Goal: Task Accomplishment & Management: Manage account settings

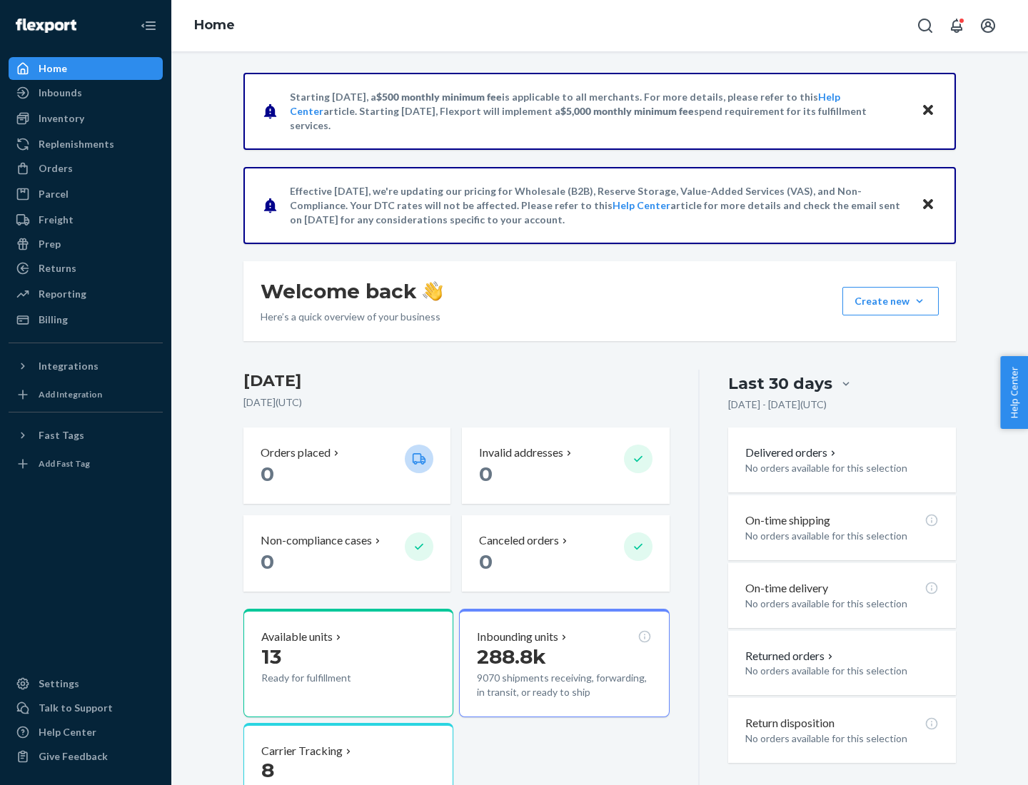
click at [920, 301] on button "Create new Create new inbound Create new order Create new product" at bounding box center [891, 301] width 96 height 29
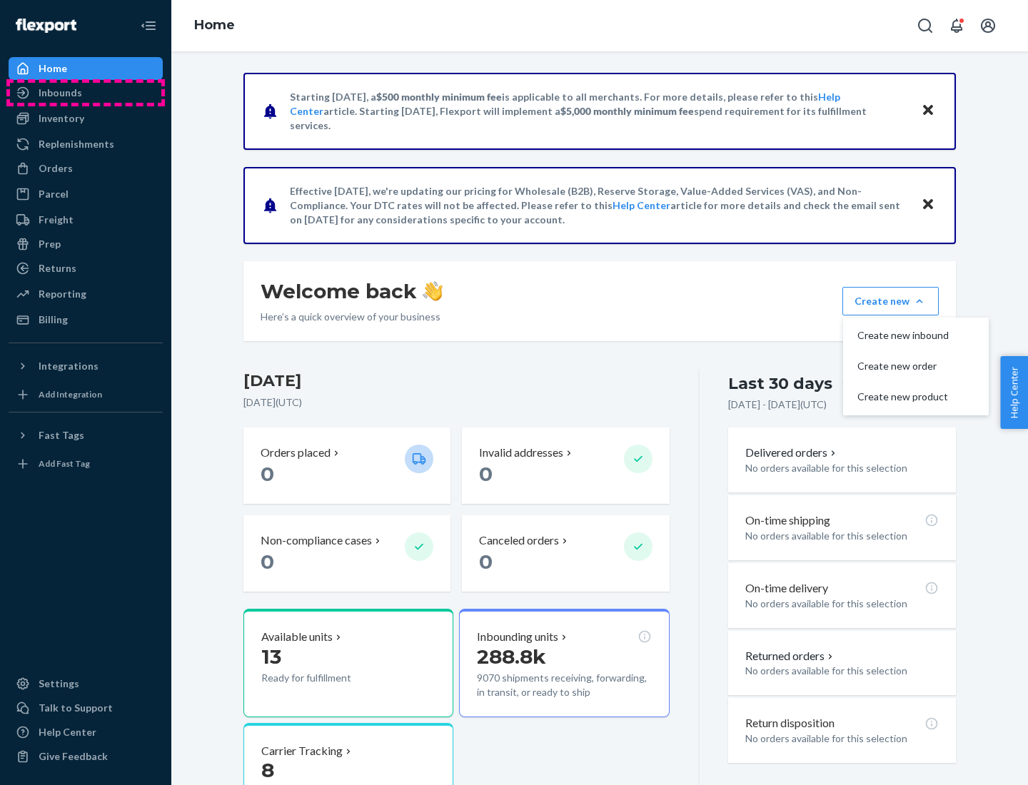
click at [86, 93] on div "Inbounds" at bounding box center [85, 93] width 151 height 20
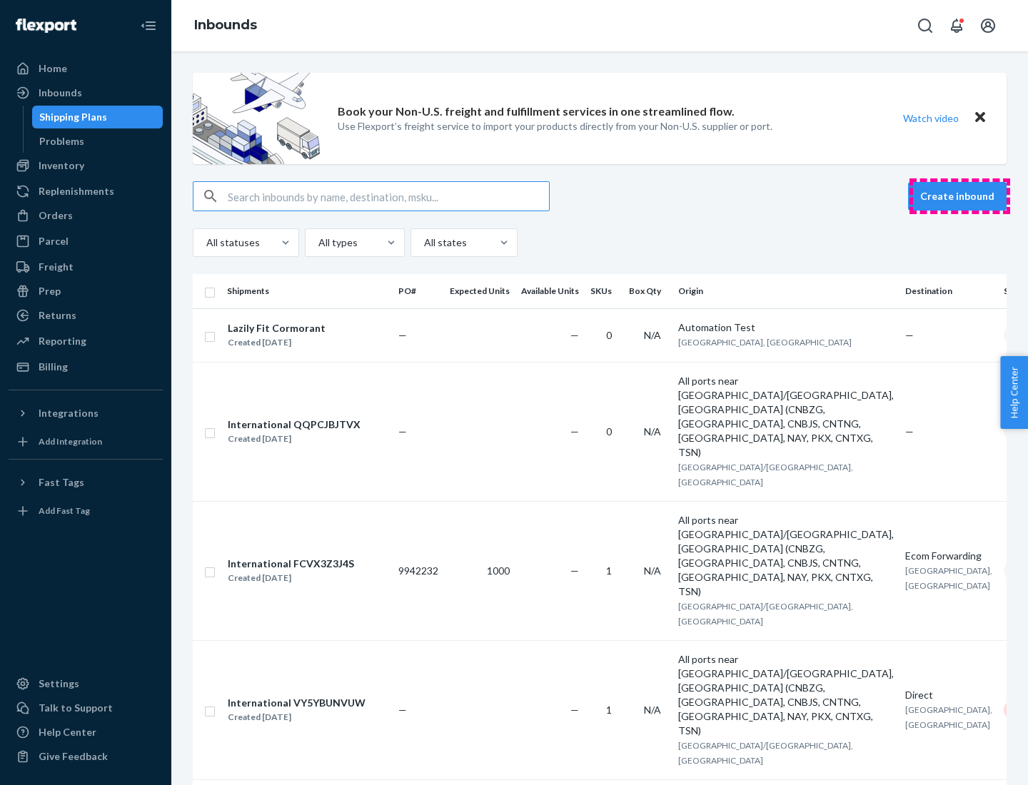
click at [960, 196] on button "Create inbound" at bounding box center [957, 196] width 99 height 29
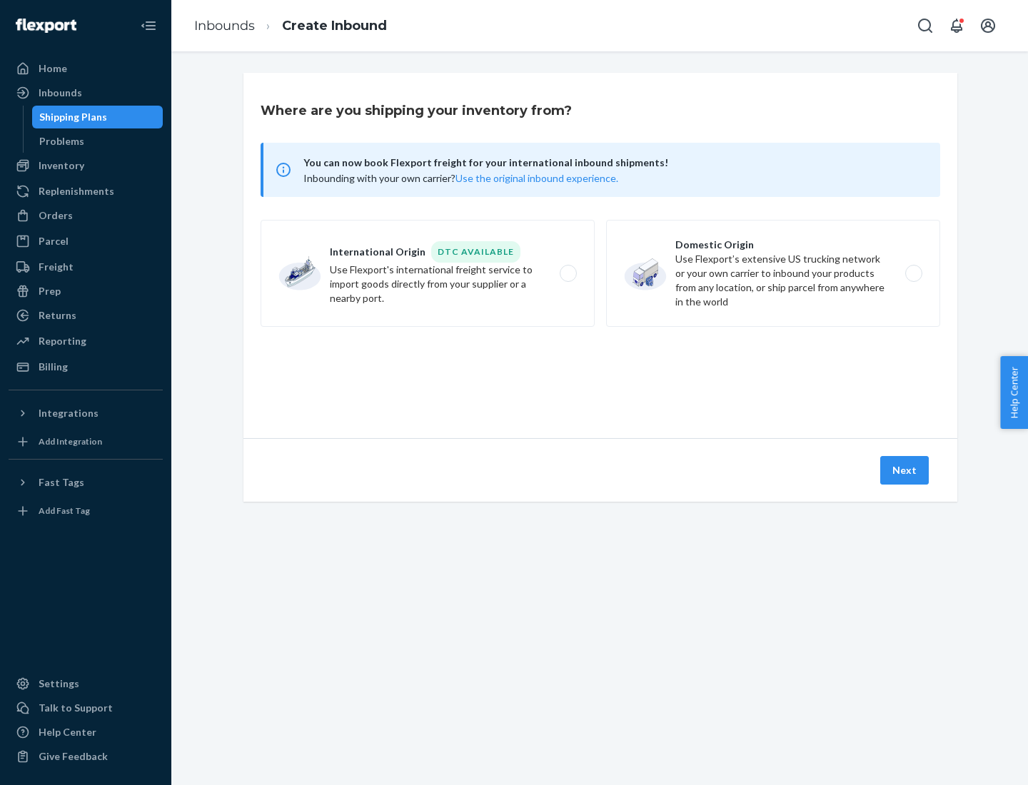
click at [773, 273] on label "Domestic Origin Use Flexport’s extensive US trucking network or your own carrie…" at bounding box center [773, 273] width 334 height 107
click at [913, 273] on input "Domestic Origin Use Flexport’s extensive US trucking network or your own carrie…" at bounding box center [917, 273] width 9 height 9
radio input "true"
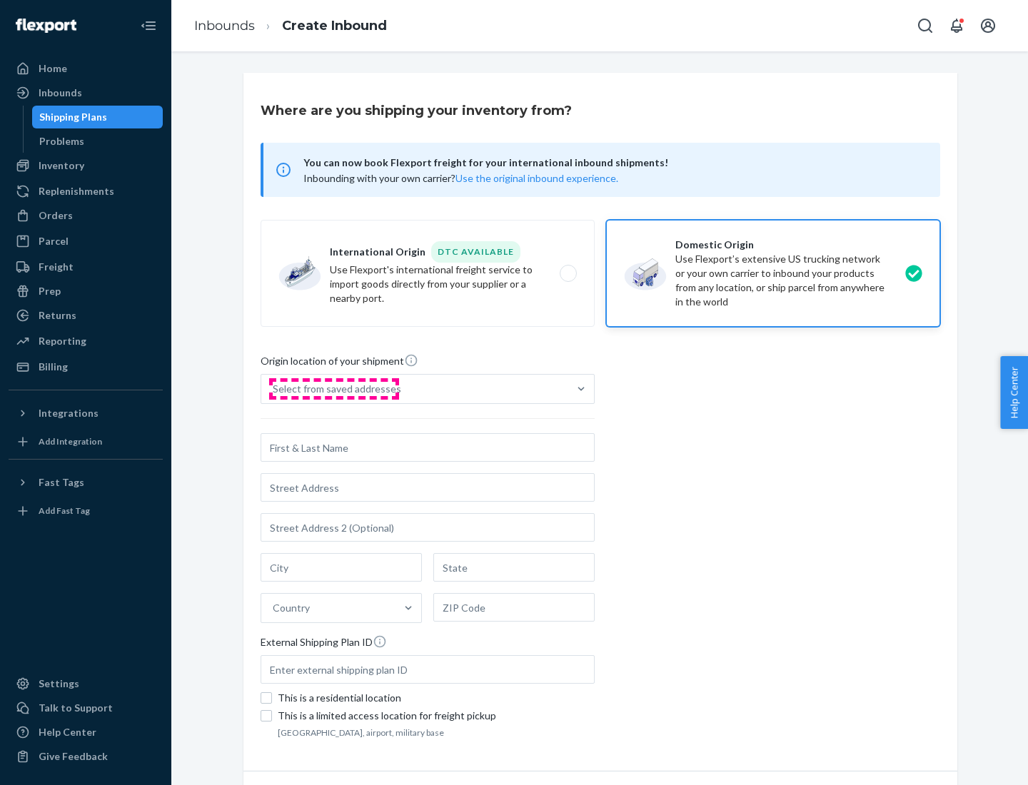
click at [333, 389] on div "Select from saved addresses" at bounding box center [337, 389] width 129 height 14
click at [274, 389] on input "Select from saved addresses" at bounding box center [273, 389] width 1 height 14
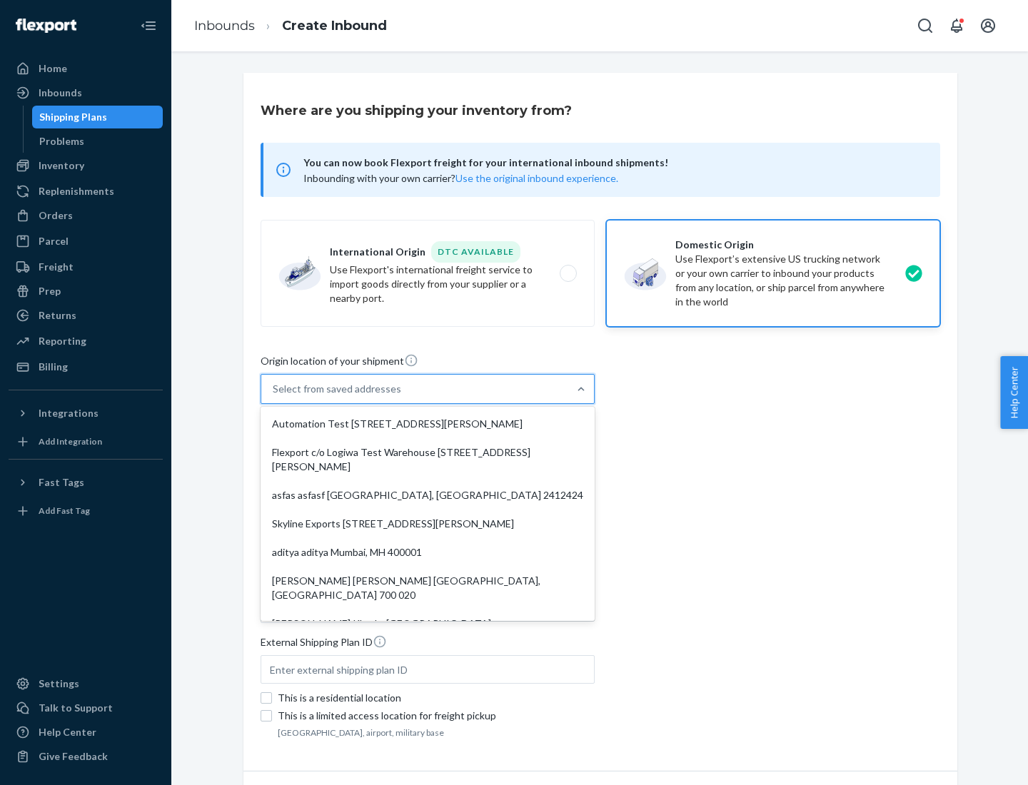
scroll to position [6, 0]
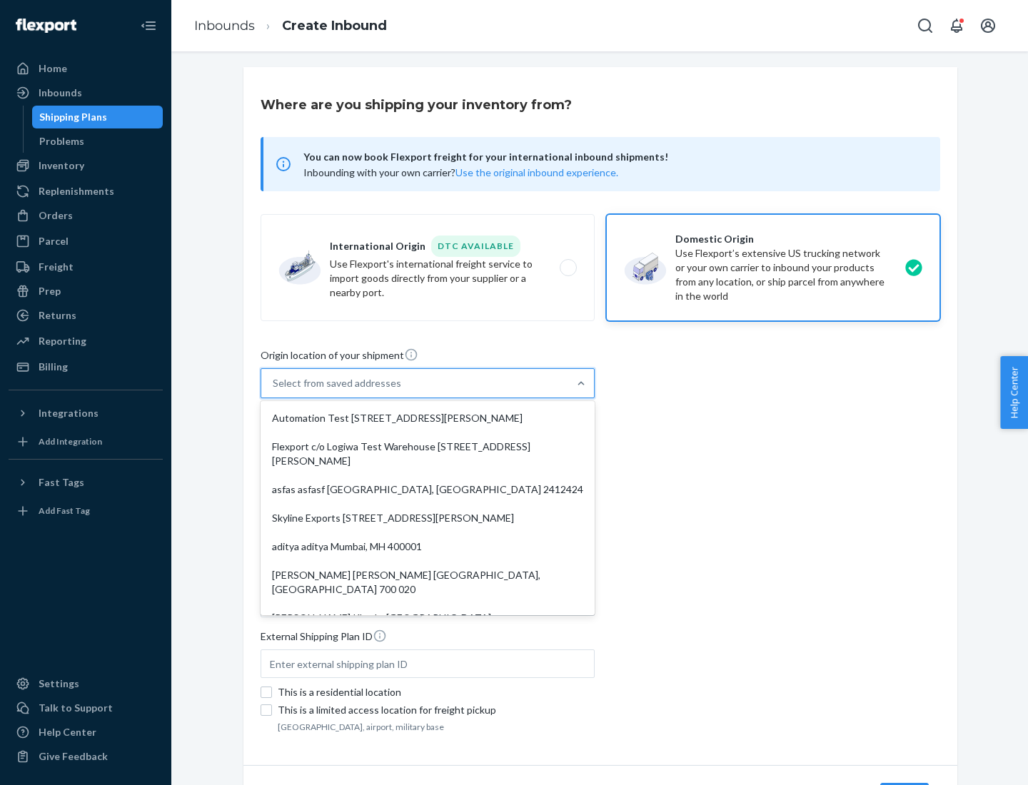
click at [428, 418] on div "Automation Test [STREET_ADDRESS][PERSON_NAME]" at bounding box center [427, 418] width 328 height 29
click at [274, 391] on input "option Automation Test [STREET_ADDRESS][PERSON_NAME]. 9 results available. Use …" at bounding box center [273, 383] width 1 height 14
type input "Automation Test"
type input "9th Floor"
type input "[GEOGRAPHIC_DATA]"
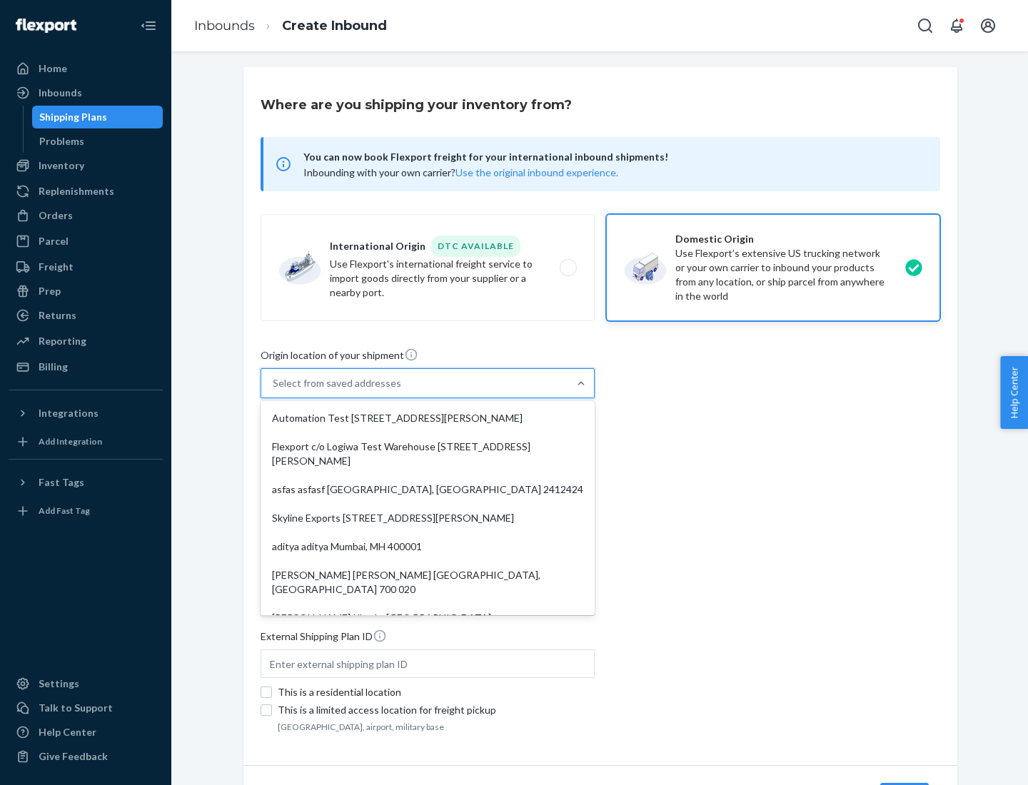
type input "CA"
type input "94104"
type input "[STREET_ADDRESS][PERSON_NAME]"
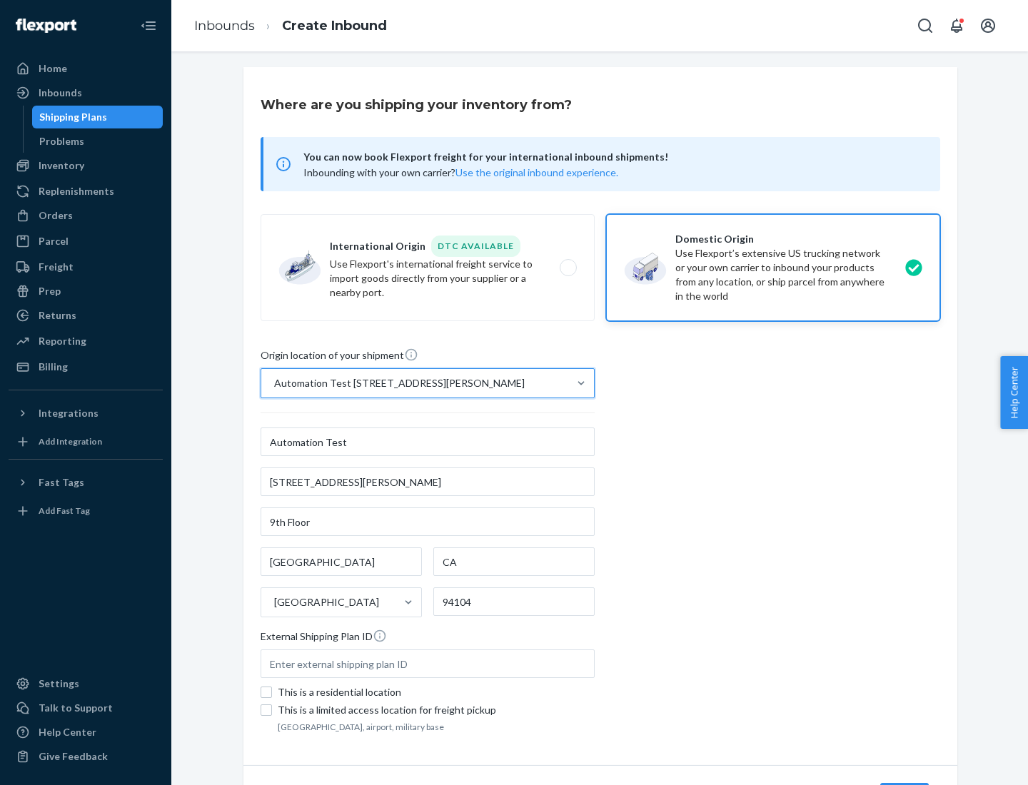
scroll to position [84, 0]
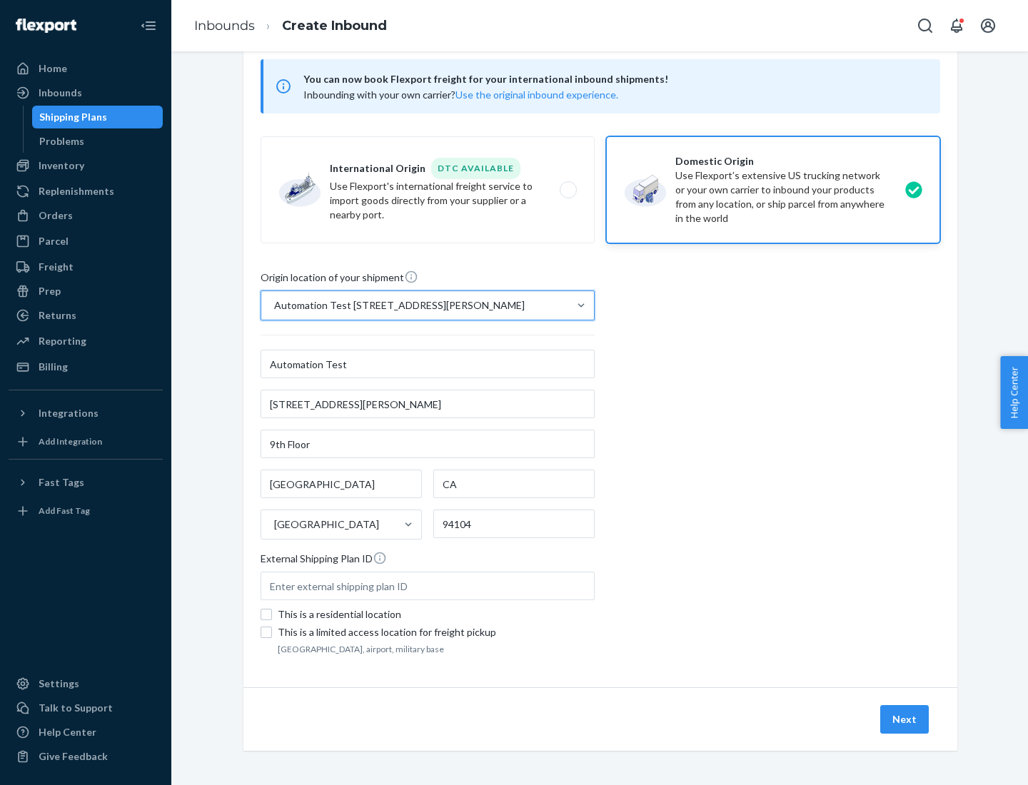
click at [905, 720] on button "Next" at bounding box center [904, 720] width 49 height 29
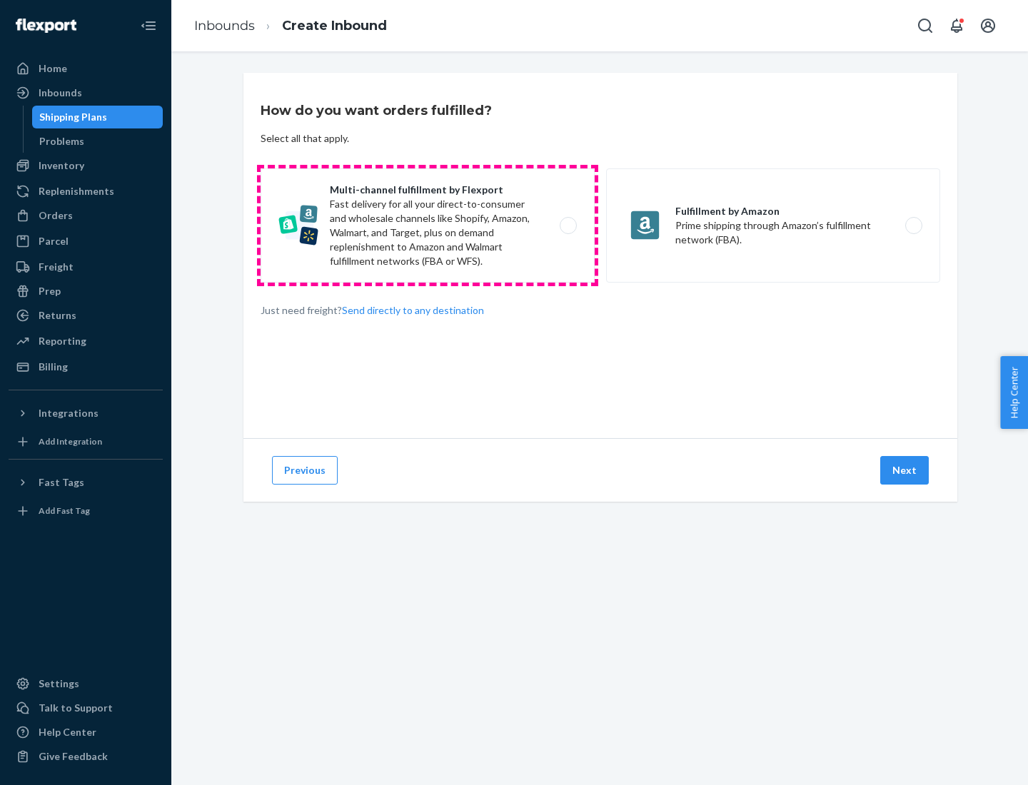
click at [428, 226] on label "Multi-channel fulfillment by Flexport Fast delivery for all your direct-to-cons…" at bounding box center [428, 226] width 334 height 114
click at [568, 226] on input "Multi-channel fulfillment by Flexport Fast delivery for all your direct-to-cons…" at bounding box center [572, 225] width 9 height 9
radio input "true"
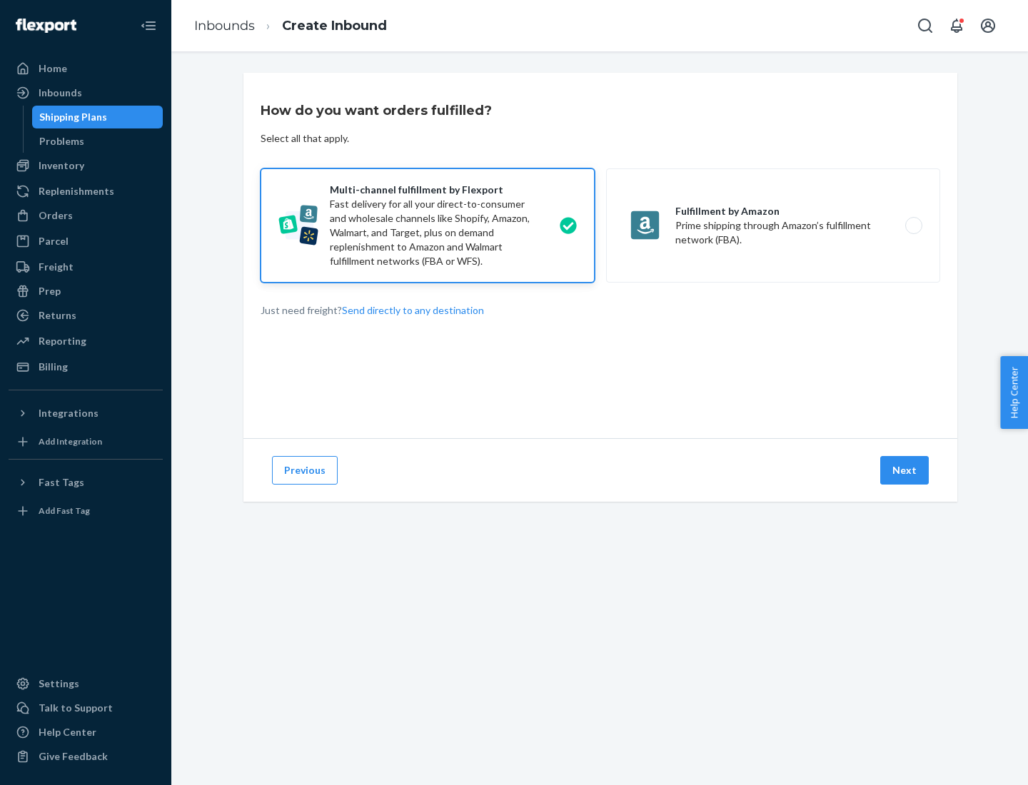
click at [905, 471] on button "Next" at bounding box center [904, 470] width 49 height 29
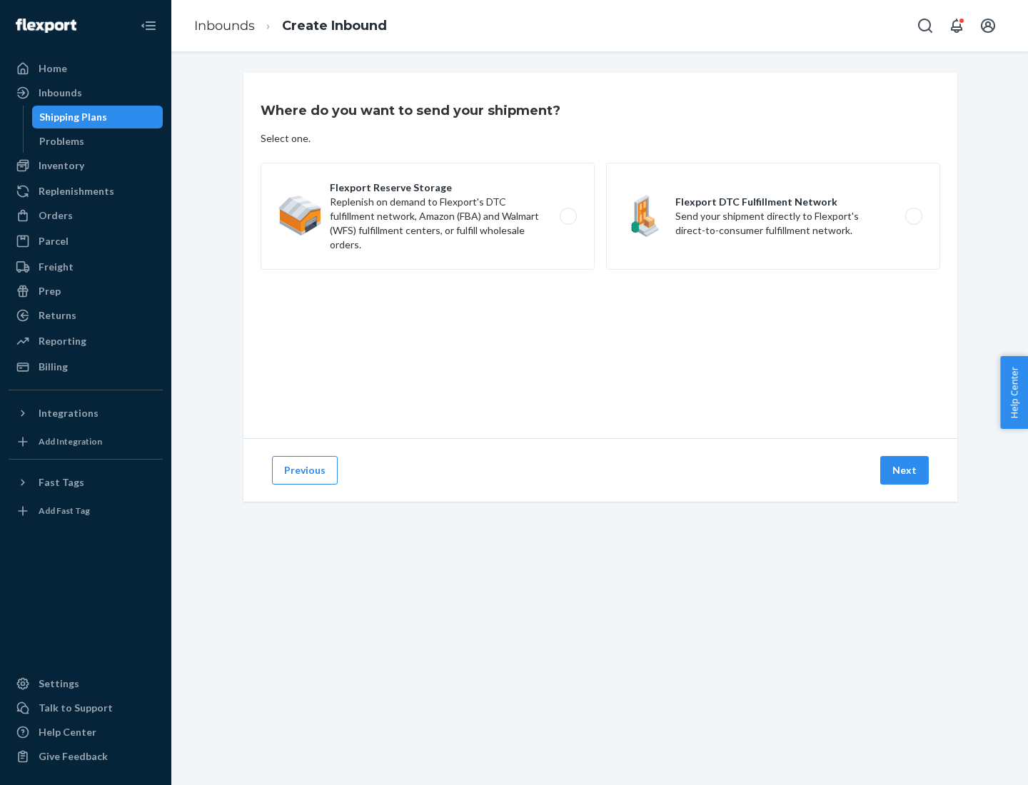
click at [773, 216] on label "Flexport DTC Fulfillment Network Send your shipment directly to Flexport's dire…" at bounding box center [773, 216] width 334 height 107
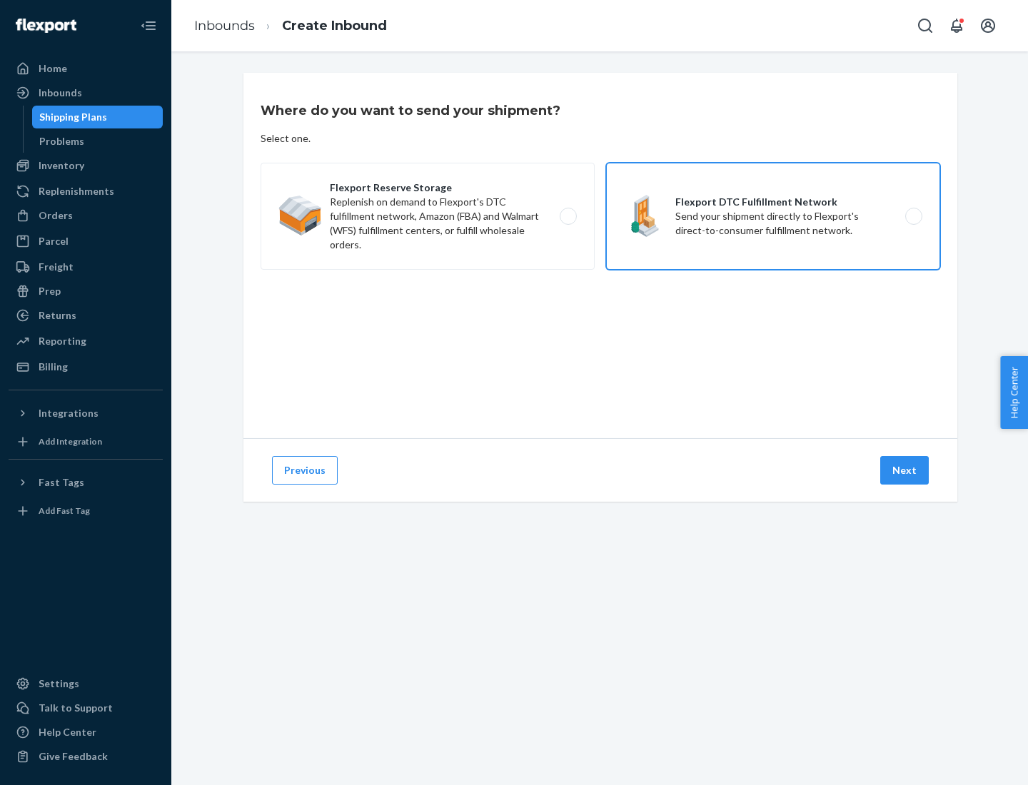
click at [913, 216] on input "Flexport DTC Fulfillment Network Send your shipment directly to Flexport's dire…" at bounding box center [917, 216] width 9 height 9
radio input "true"
click at [905, 471] on button "Next" at bounding box center [904, 470] width 49 height 29
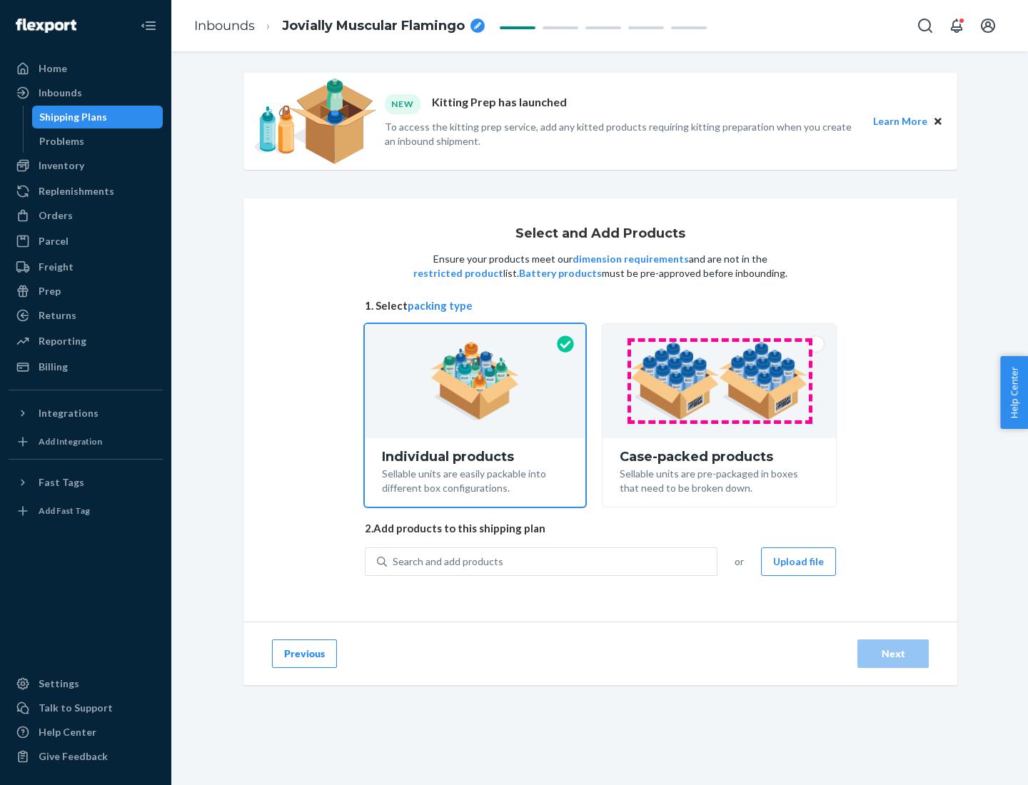
click at [720, 381] on img at bounding box center [720, 381] width 178 height 79
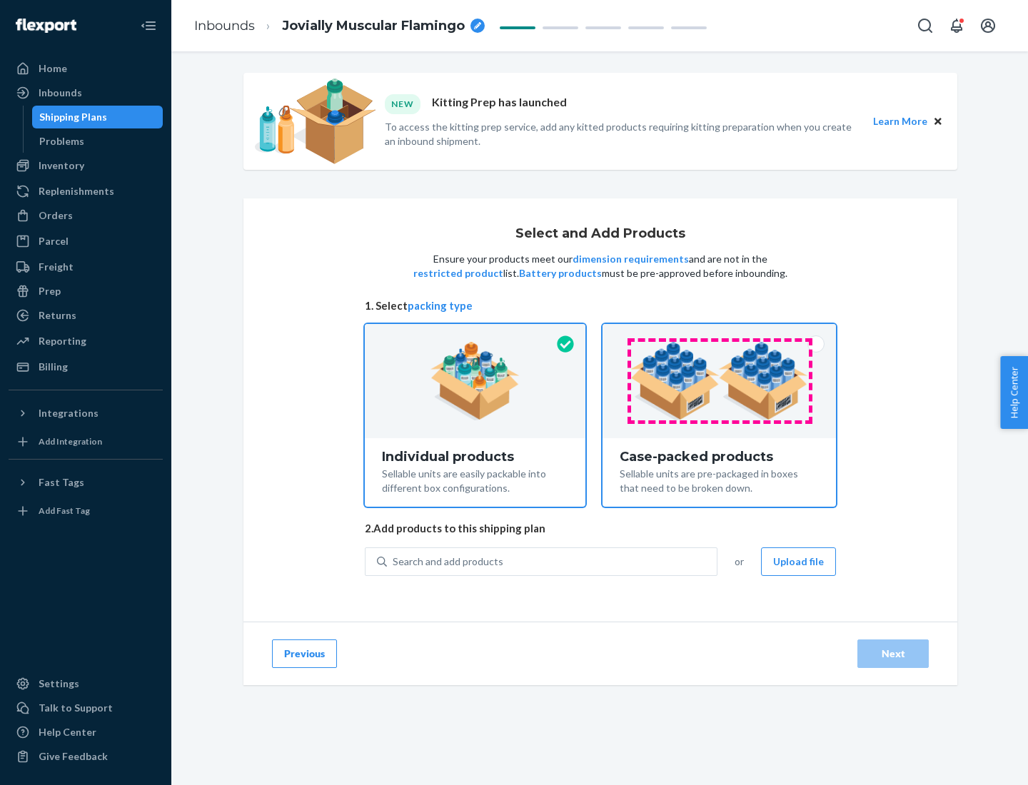
click at [720, 333] on input "Case-packed products Sellable units are pre-packaged in boxes that need to be b…" at bounding box center [719, 328] width 9 height 9
radio input "true"
radio input "false"
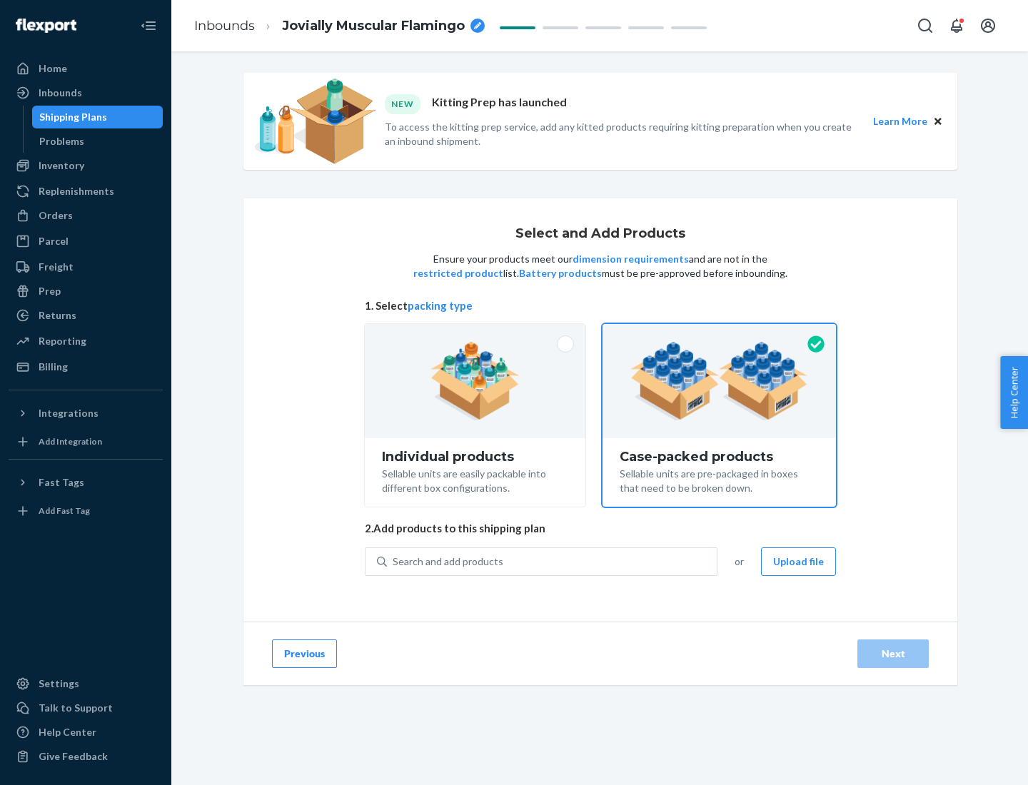
click at [553, 561] on div "Search and add products" at bounding box center [552, 562] width 330 height 26
click at [394, 561] on input "Search and add products" at bounding box center [393, 562] width 1 height 14
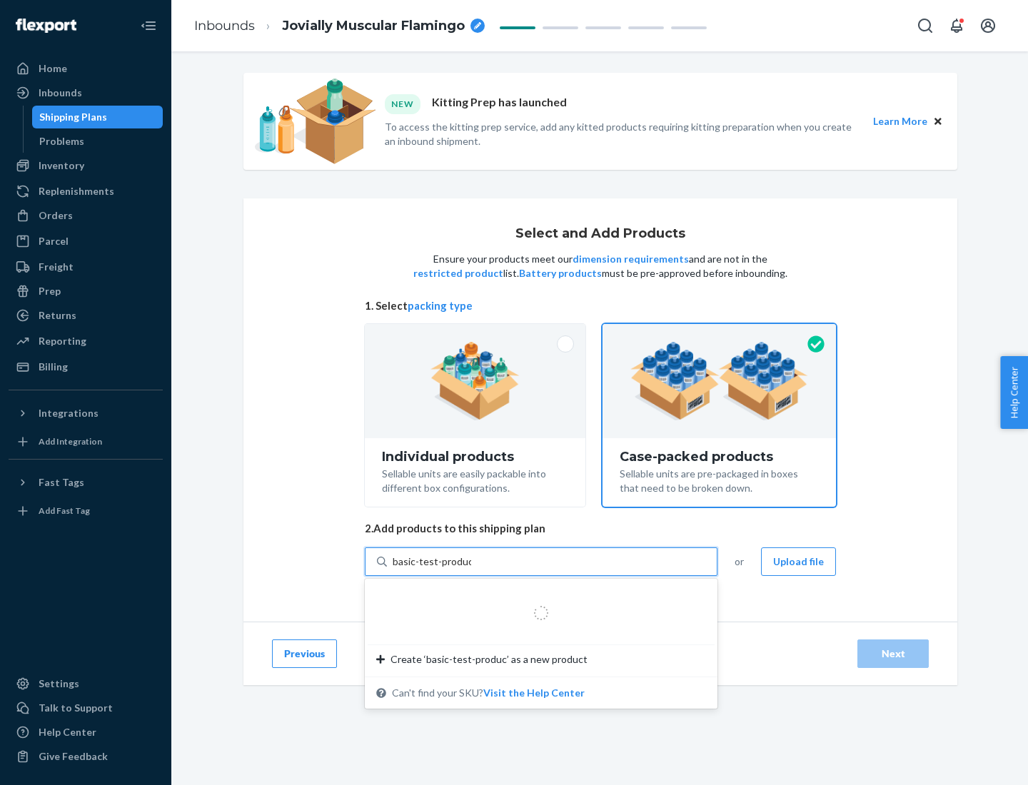
type input "basic-test-product-1"
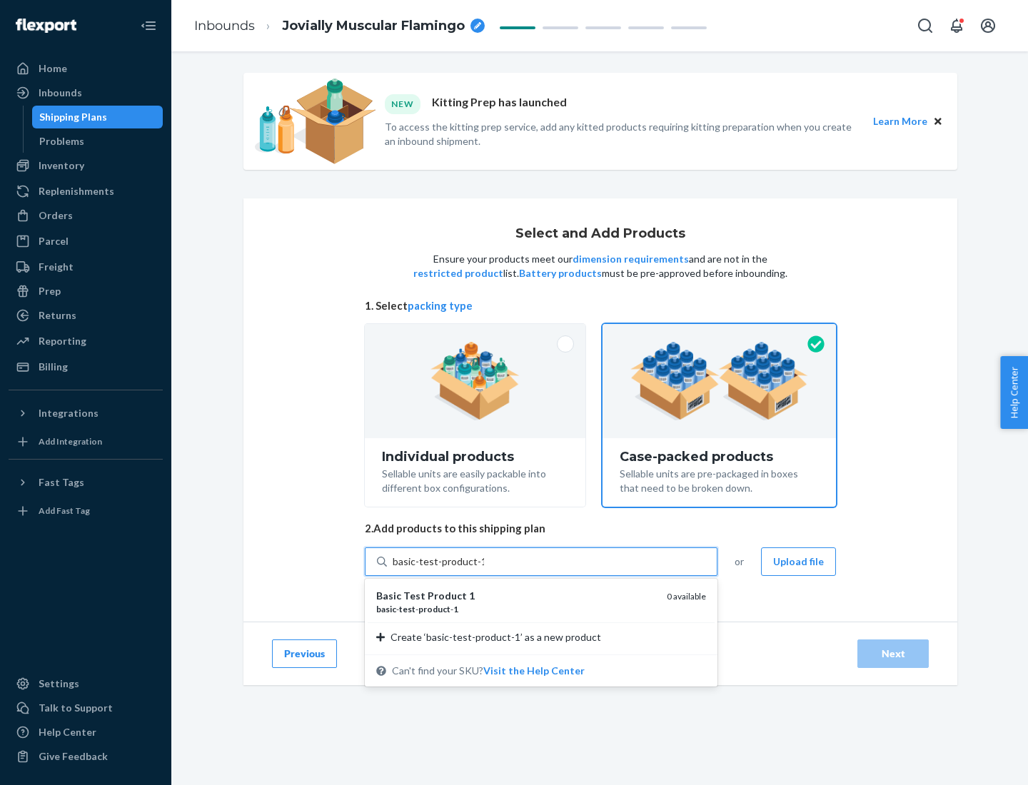
click at [516, 609] on div "basic - test - product - 1" at bounding box center [515, 609] width 279 height 12
click at [484, 569] on input "basic-test-product-1" at bounding box center [438, 562] width 91 height 14
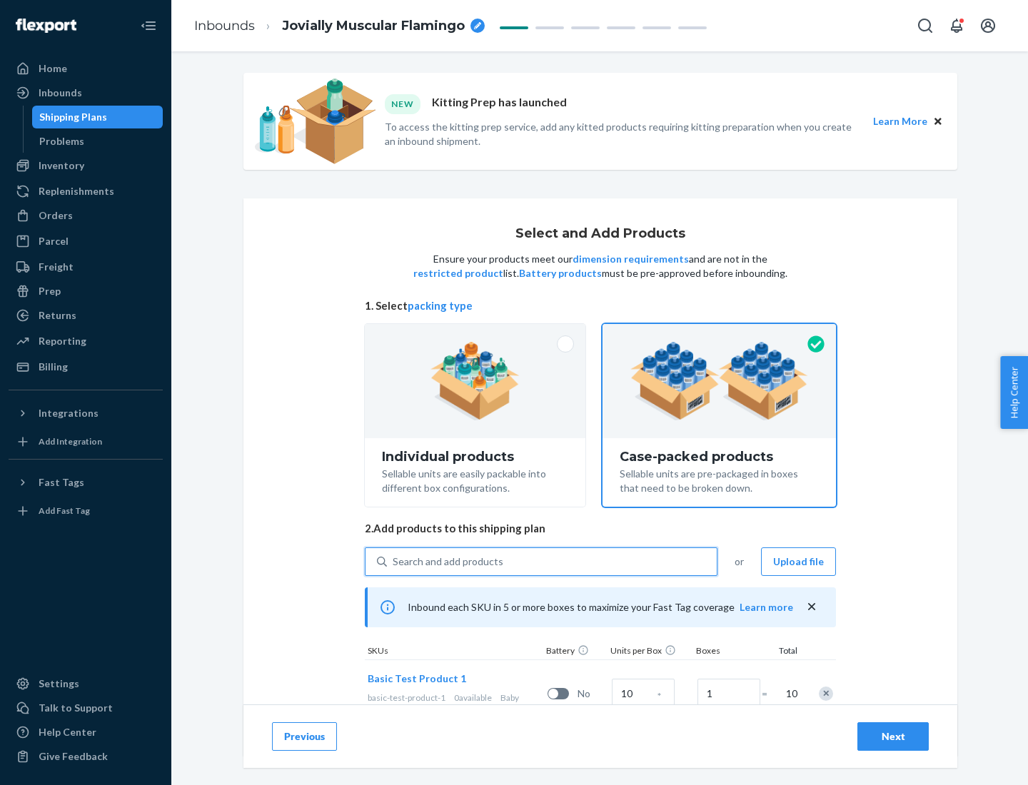
scroll to position [51, 0]
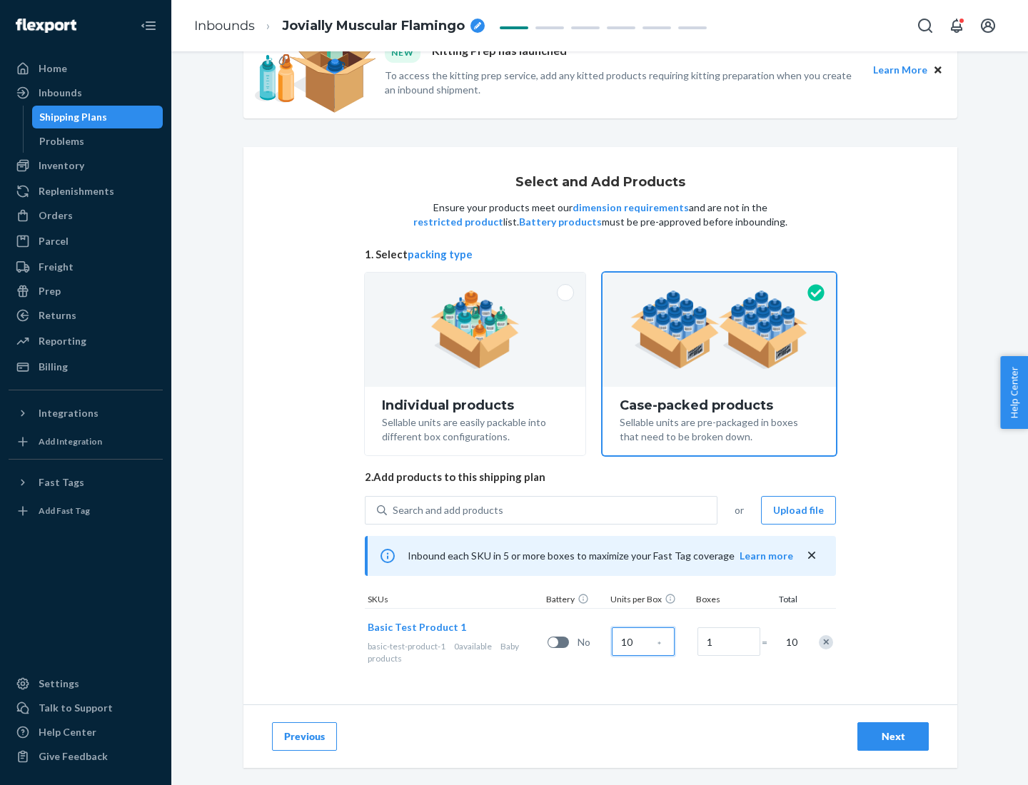
type input "10"
type input "7"
click at [893, 737] on div "Next" at bounding box center [893, 737] width 47 height 14
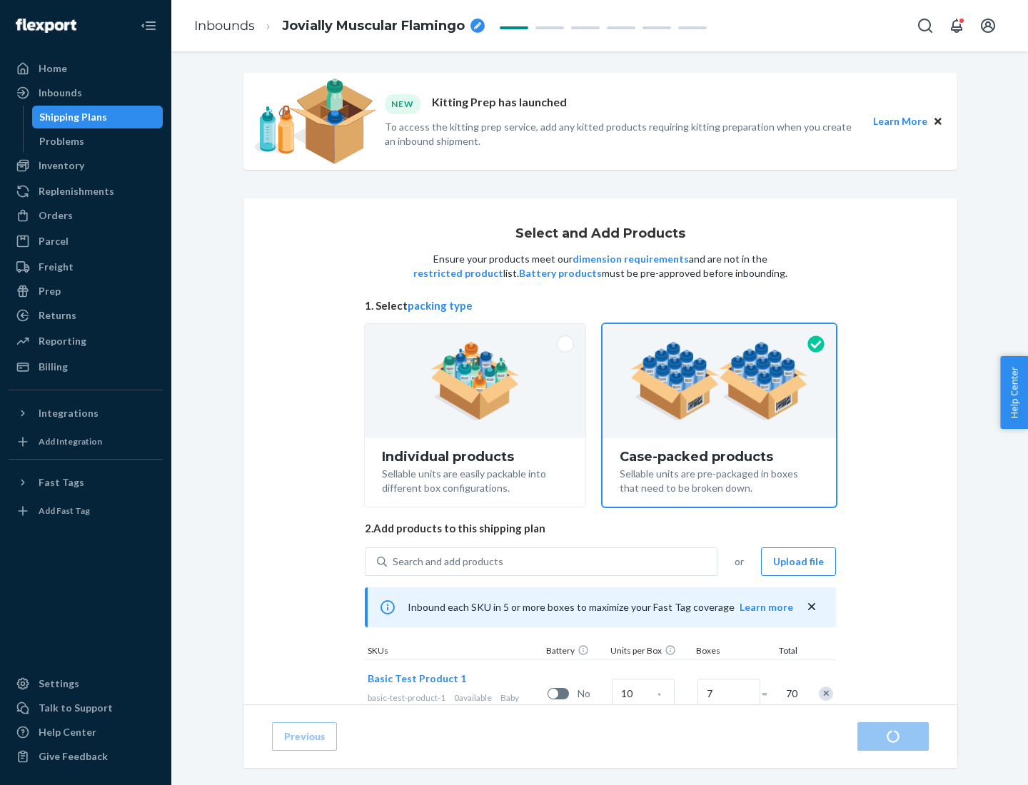
radio input "true"
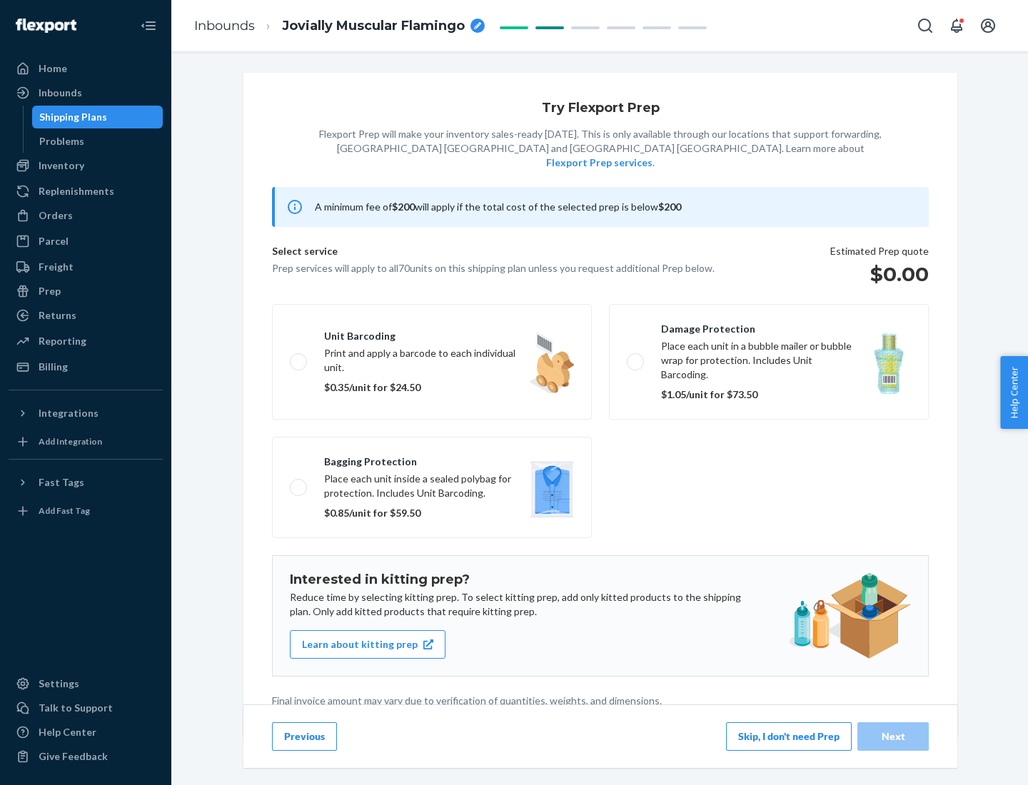
scroll to position [4, 0]
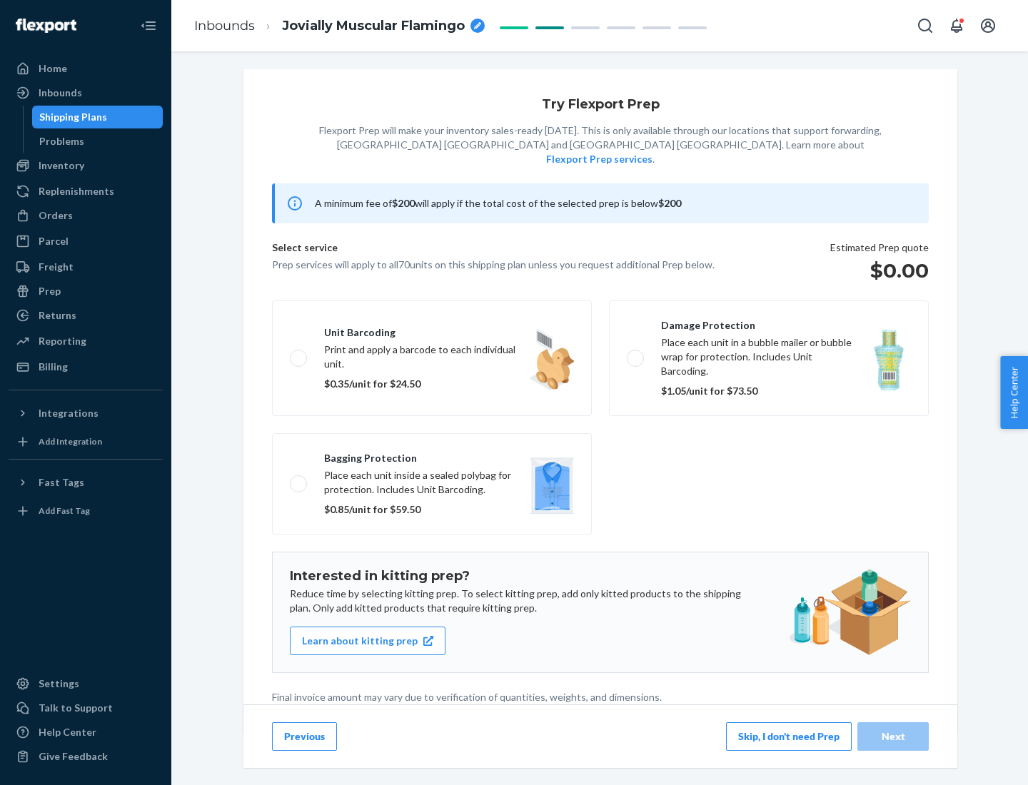
click at [432, 455] on label "Bagging protection Place each unit inside a sealed polybag for protection. Incl…" at bounding box center [432, 483] width 320 height 101
click at [299, 479] on input "Bagging protection Place each unit inside a sealed polybag for protection. Incl…" at bounding box center [294, 483] width 9 height 9
checkbox input "true"
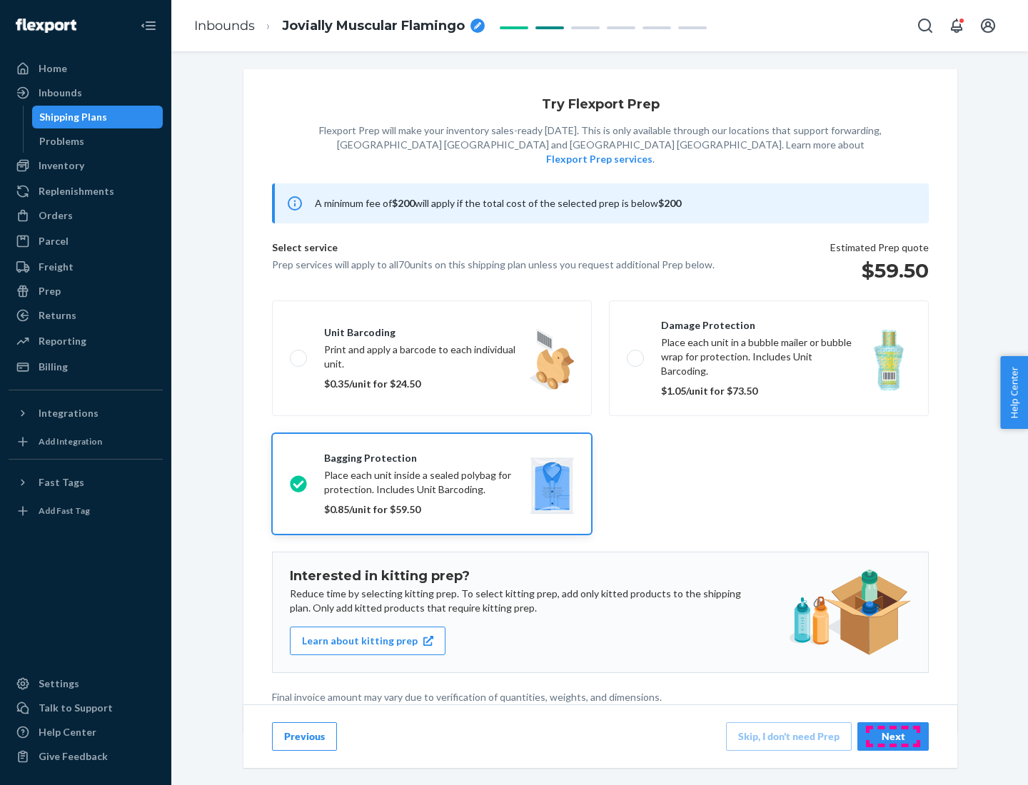
click at [893, 736] on div "Next" at bounding box center [893, 737] width 47 height 14
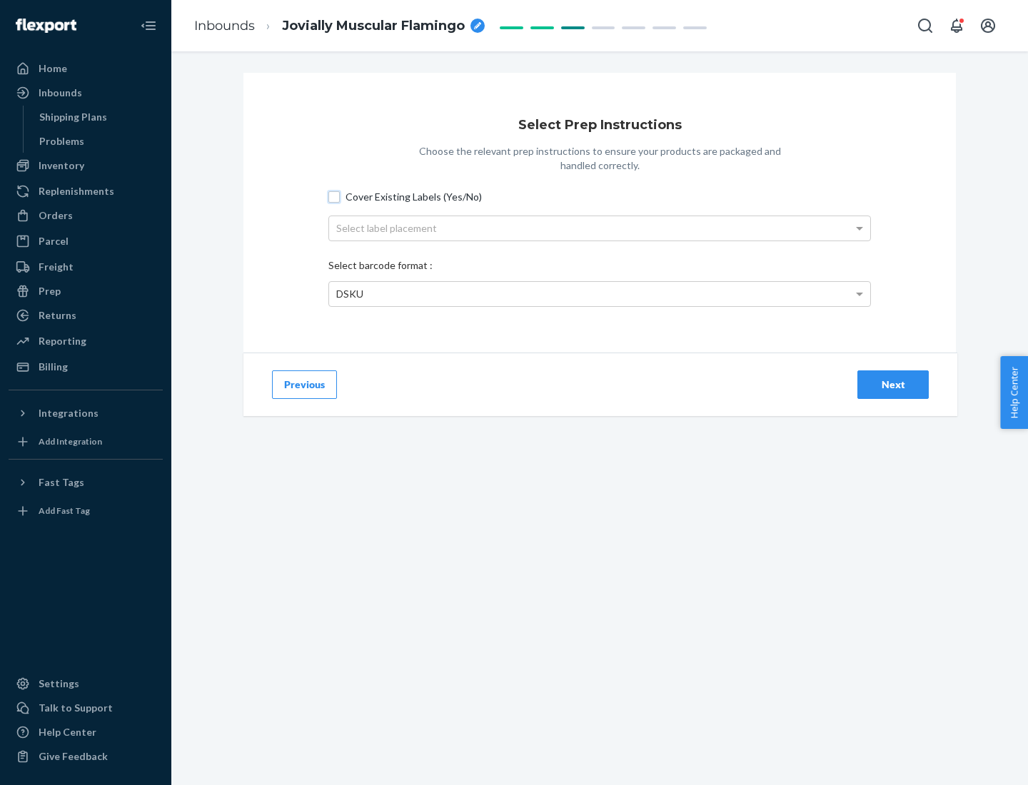
click at [334, 196] on input "Cover Existing Labels (Yes/No)" at bounding box center [333, 196] width 11 height 11
checkbox input "true"
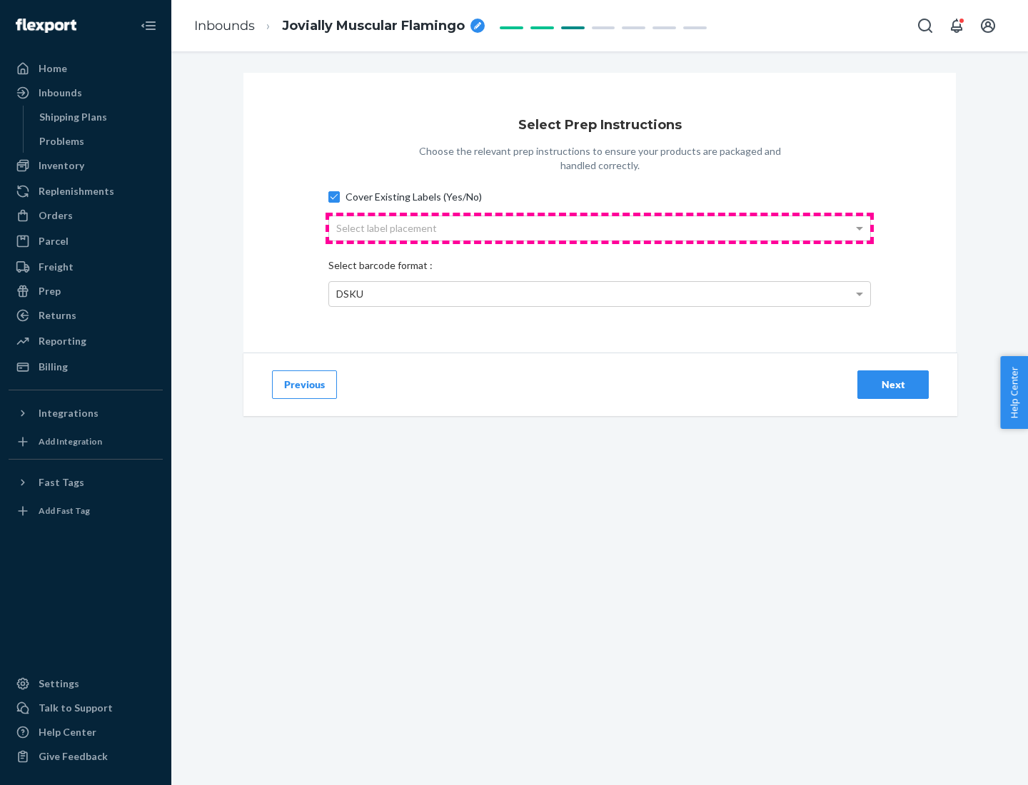
click at [600, 228] on div "Select label placement" at bounding box center [599, 228] width 541 height 24
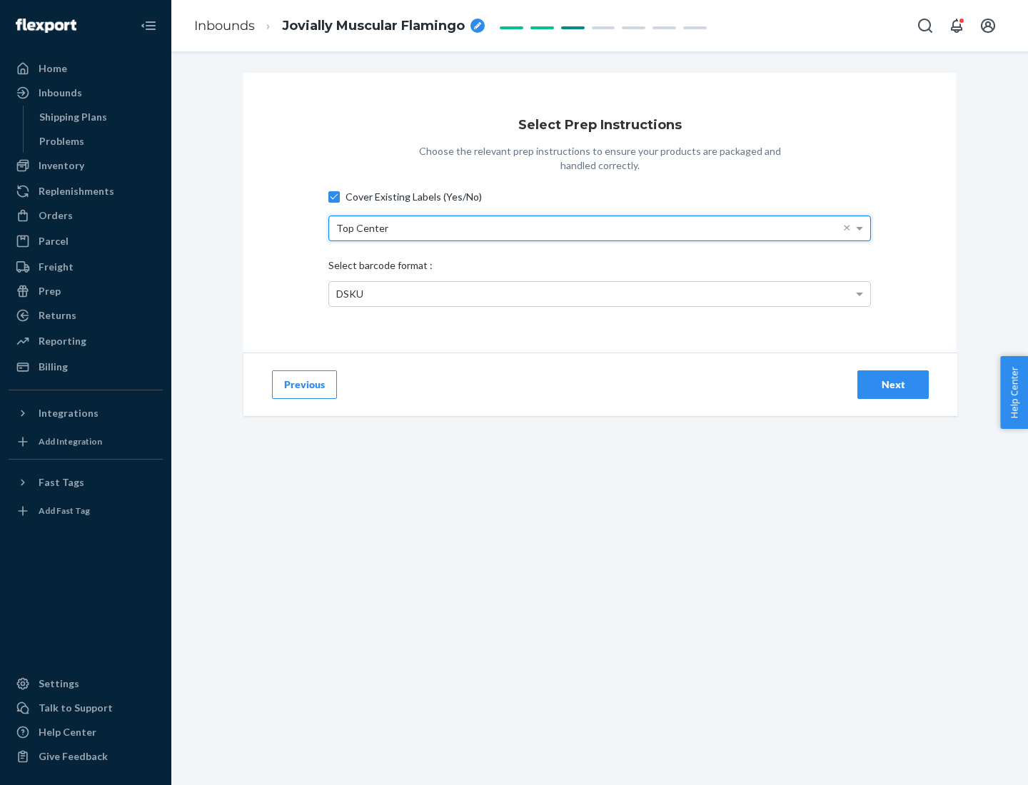
click at [600, 293] on div "DSKU" at bounding box center [599, 294] width 541 height 24
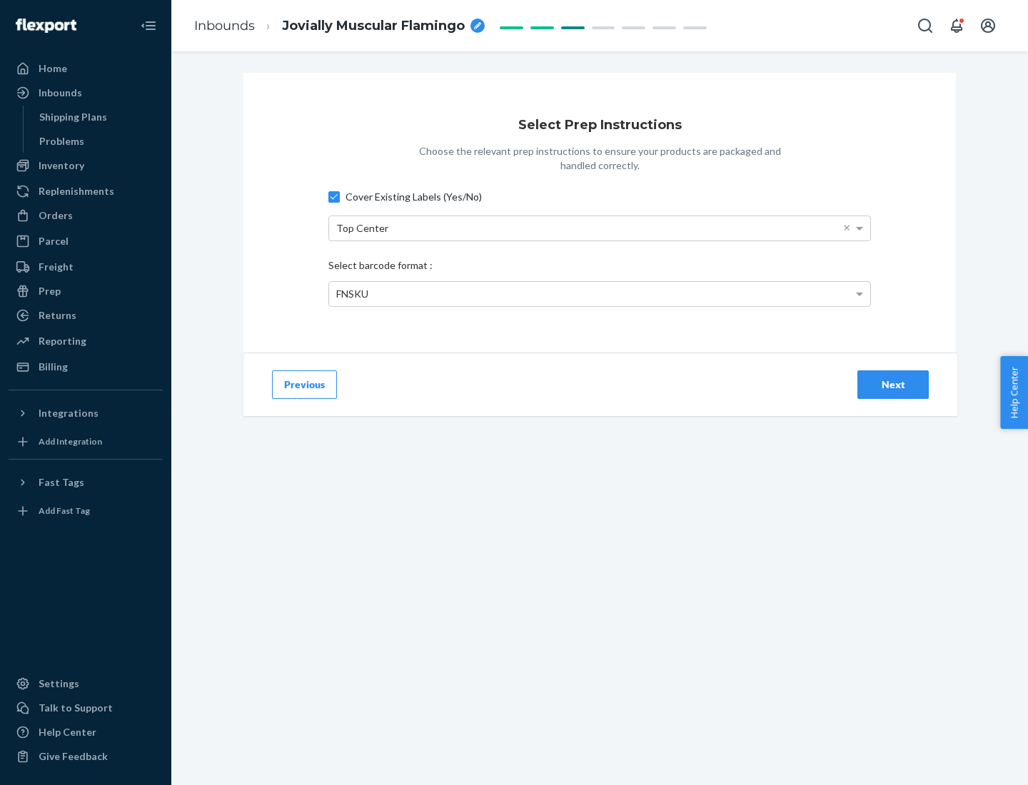
click at [893, 384] on div "Next" at bounding box center [893, 385] width 47 height 14
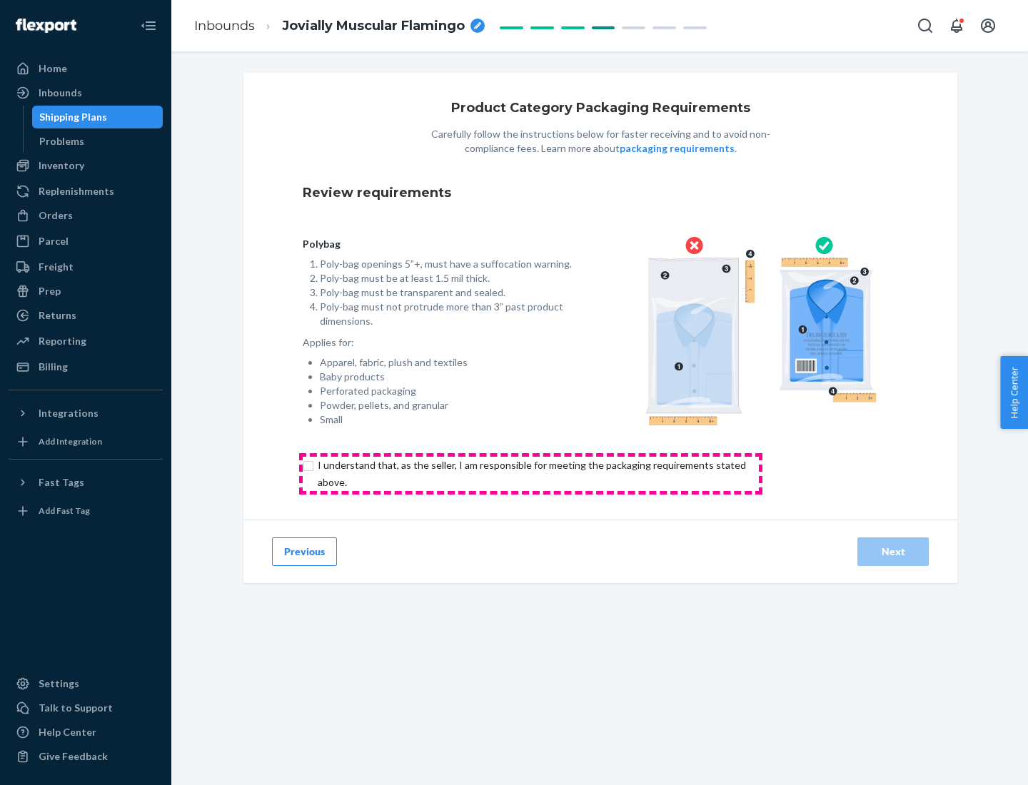
click at [531, 473] on input "checkbox" at bounding box center [540, 474] width 475 height 34
checkbox input "true"
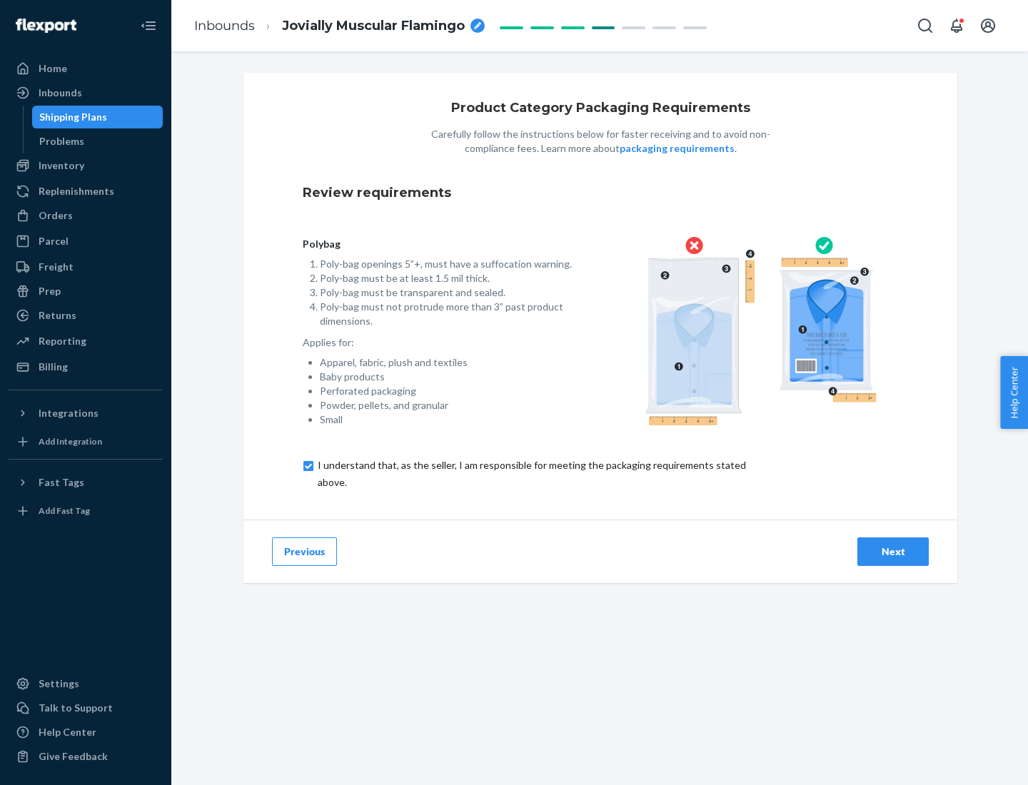
click at [893, 551] on div "Next" at bounding box center [893, 552] width 47 height 14
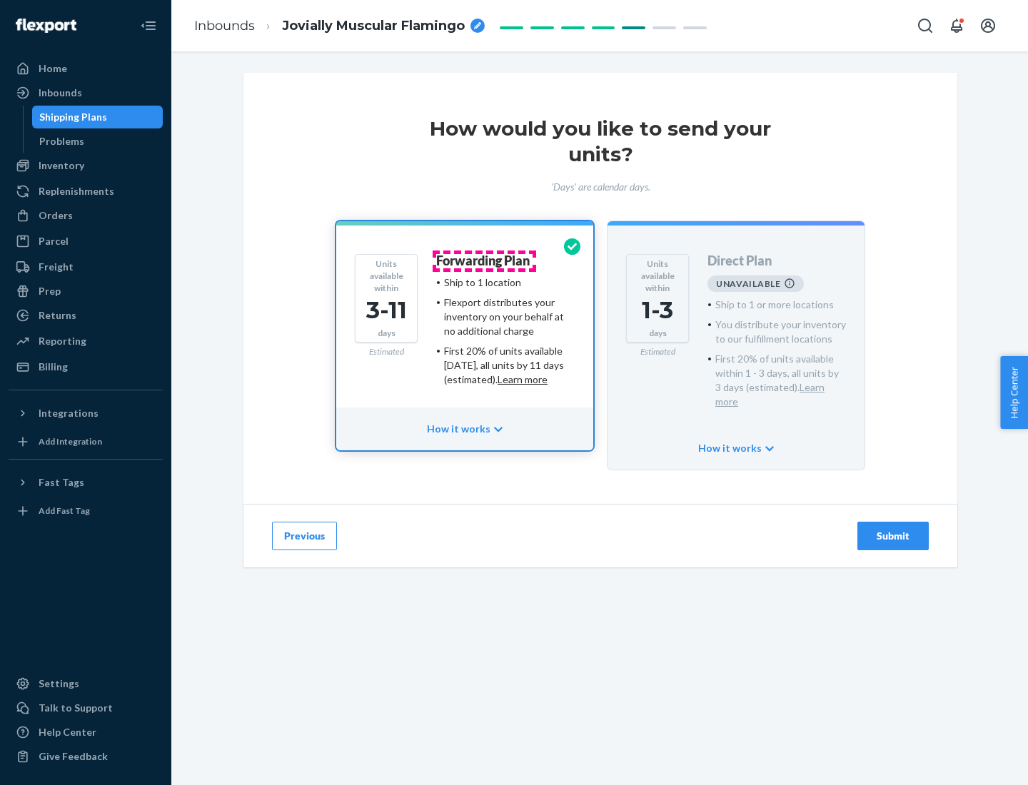
click at [484, 261] on h4 "Forwarding Plan" at bounding box center [483, 261] width 94 height 14
click at [893, 529] on div "Submit" at bounding box center [893, 536] width 47 height 14
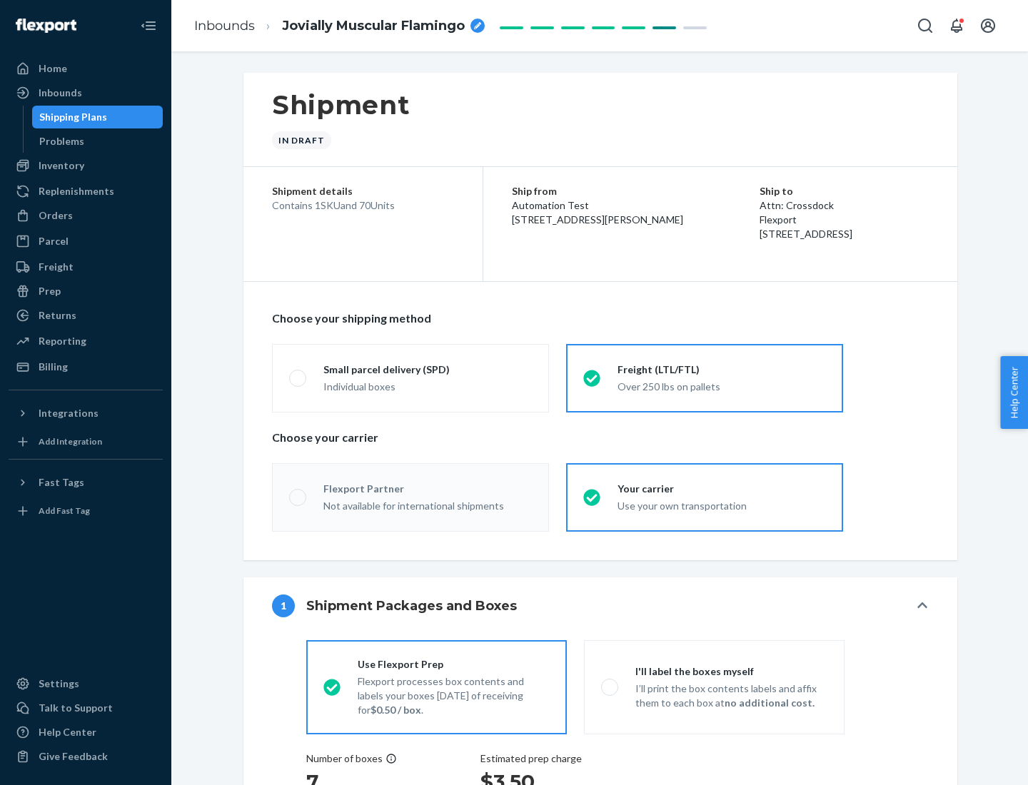
radio input "true"
radio input "false"
radio input "true"
radio input "false"
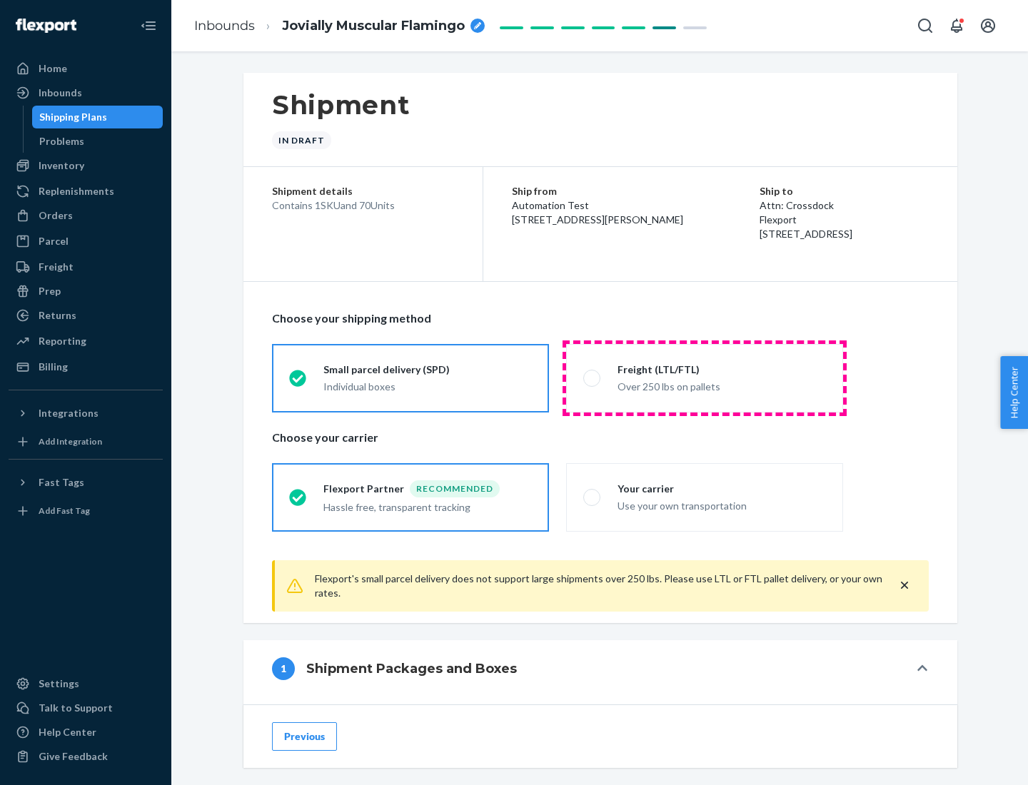
click at [705, 378] on div "Over 250 lbs on pallets" at bounding box center [722, 385] width 209 height 17
click at [593, 378] on input "Freight (LTL/FTL) Over 250 lbs on pallets" at bounding box center [587, 377] width 9 height 9
radio input "true"
radio input "false"
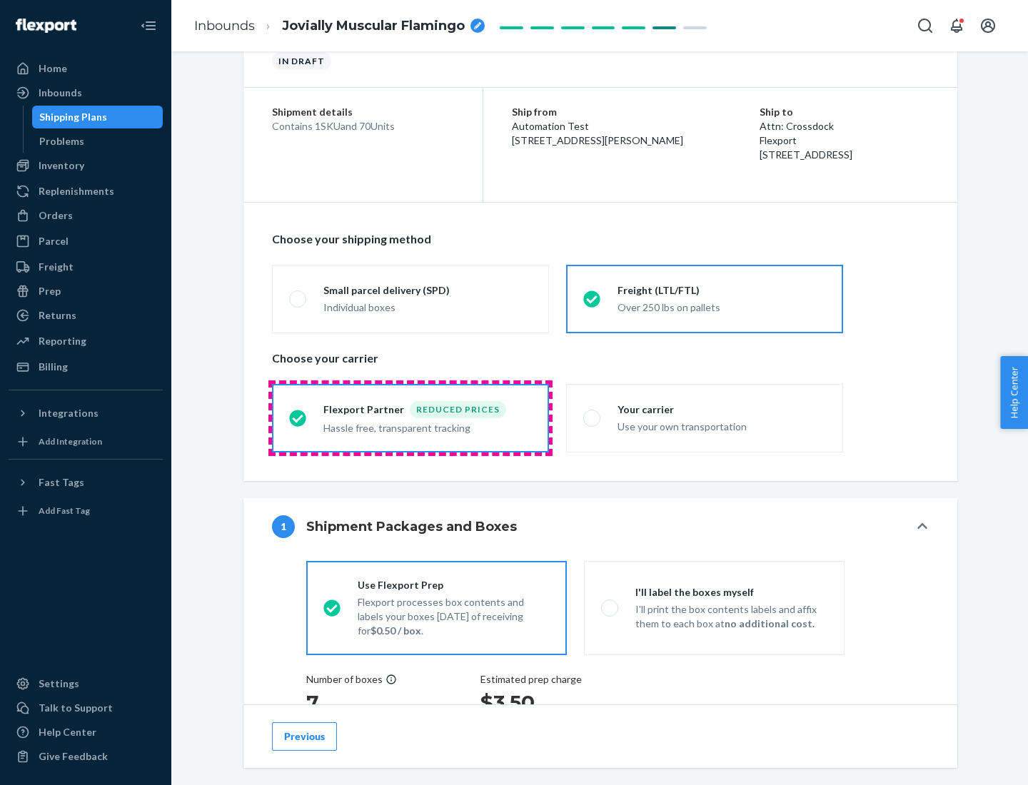
click at [411, 418] on div "Hassle free, transparent tracking" at bounding box center [427, 426] width 209 height 17
click at [298, 418] on input "Flexport Partner Reduced prices Hassle free, transparent tracking" at bounding box center [293, 417] width 9 height 9
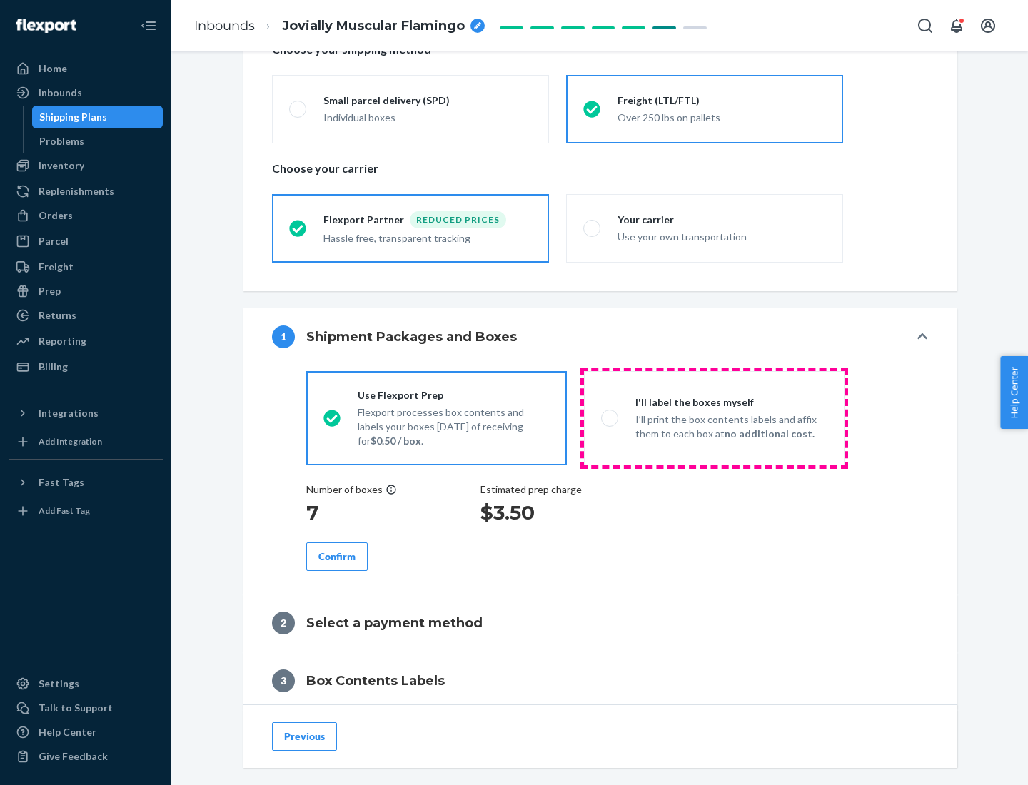
click at [714, 418] on p "I’ll print the box contents labels and affix them to each box at no additional …" at bounding box center [732, 427] width 192 height 29
click at [611, 418] on input "I'll label the boxes myself I’ll print the box contents labels and affix them t…" at bounding box center [605, 417] width 9 height 9
radio input "true"
radio input "false"
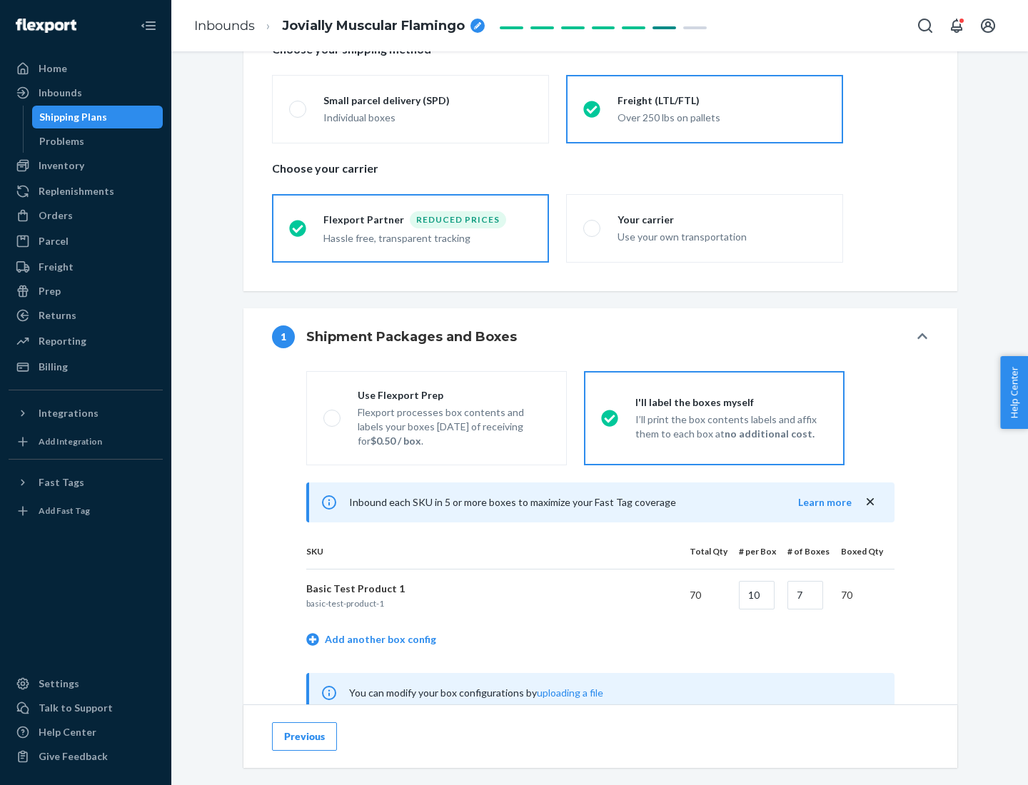
scroll to position [446, 0]
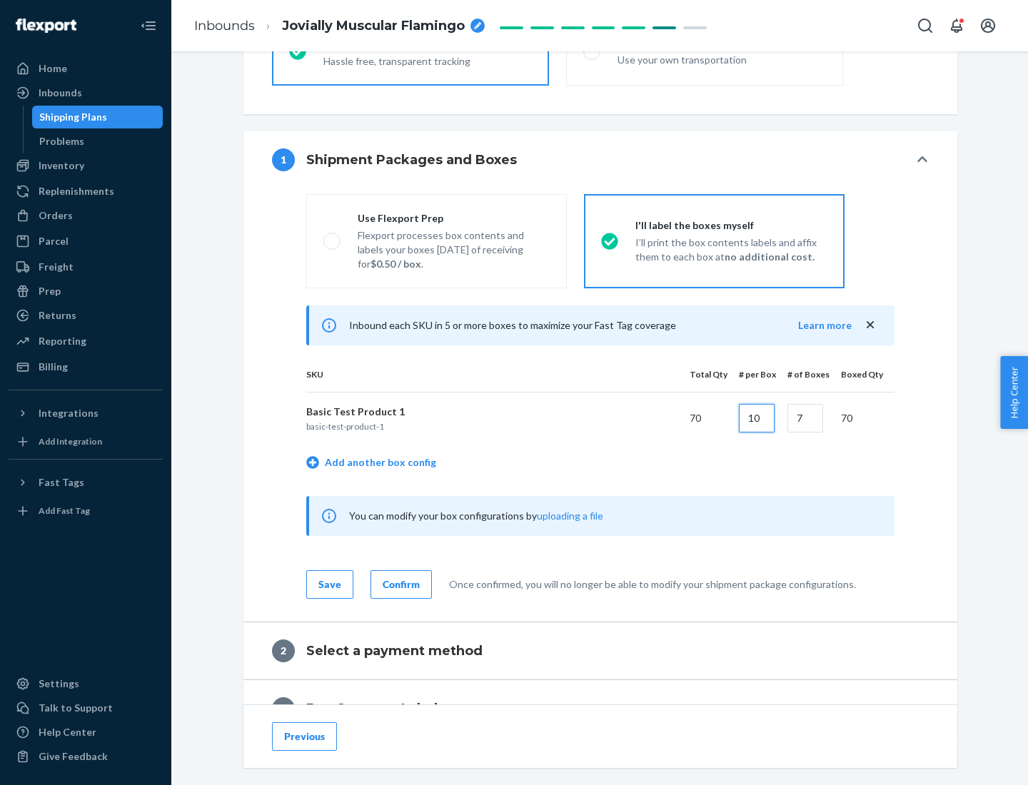
type input "10"
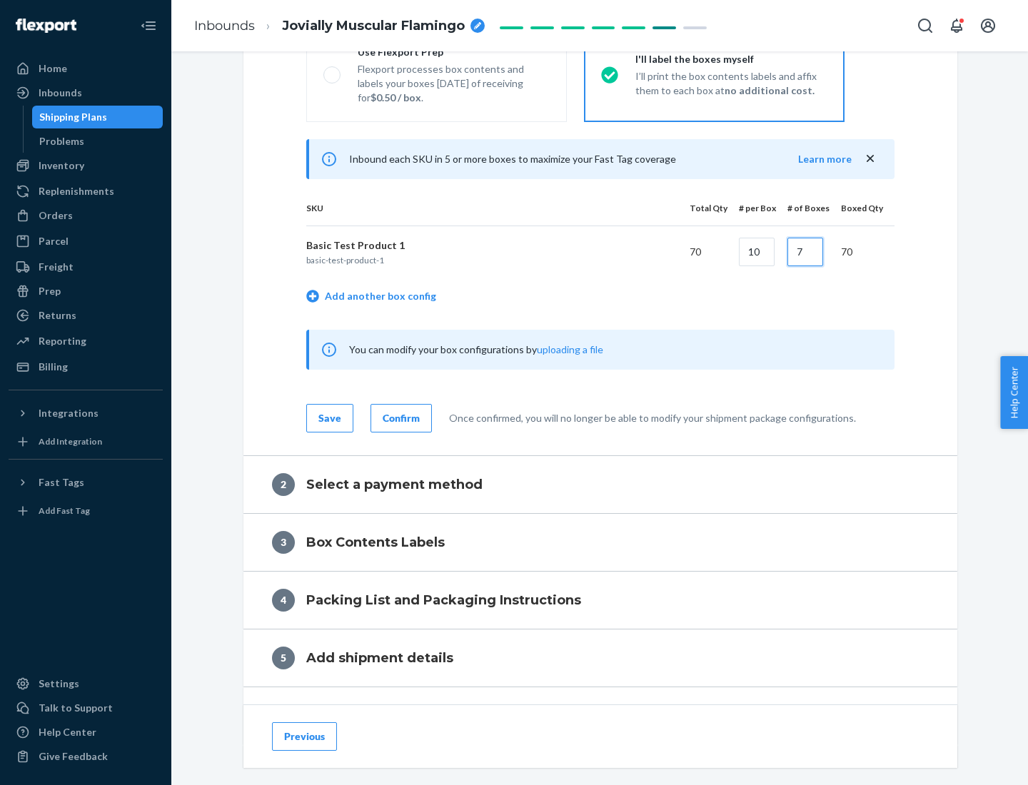
type input "7"
click at [399, 418] on div "Confirm" at bounding box center [401, 418] width 37 height 14
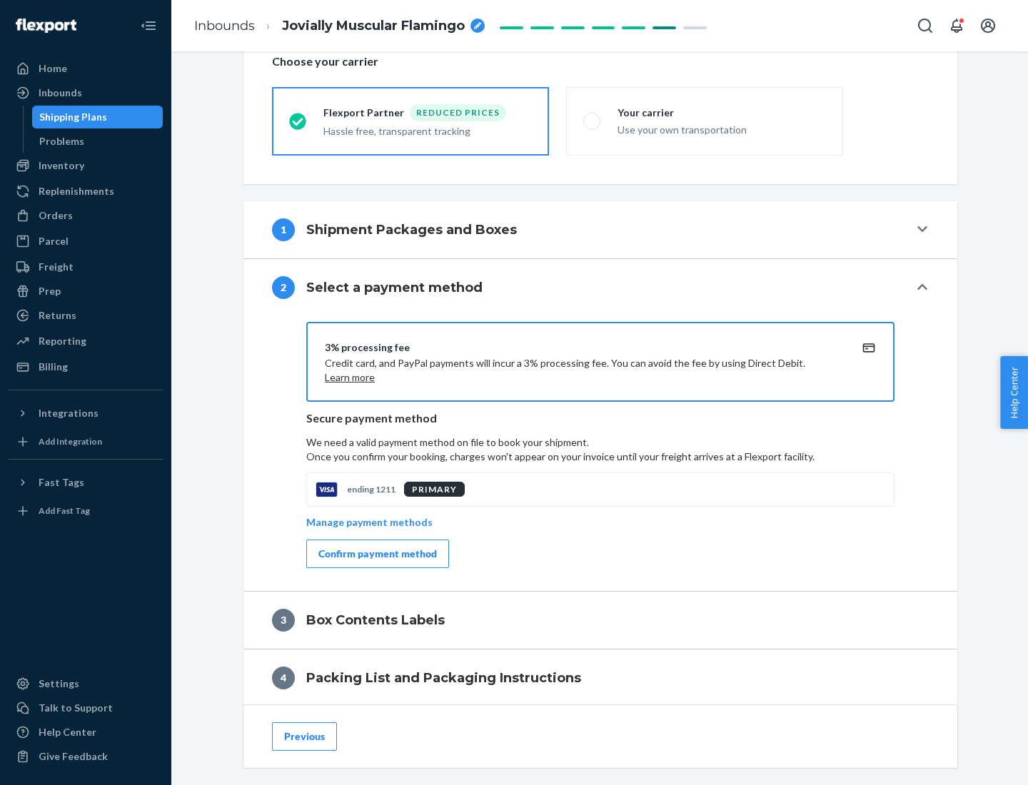
scroll to position [512, 0]
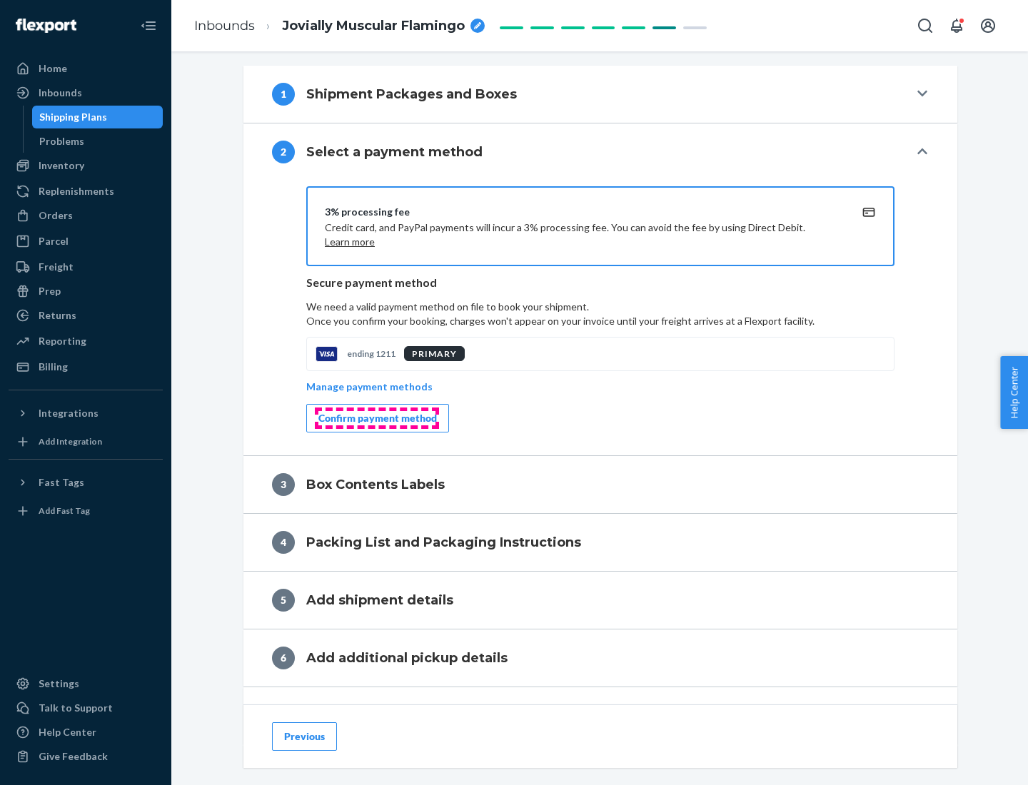
click at [376, 418] on div "Confirm payment method" at bounding box center [377, 418] width 119 height 14
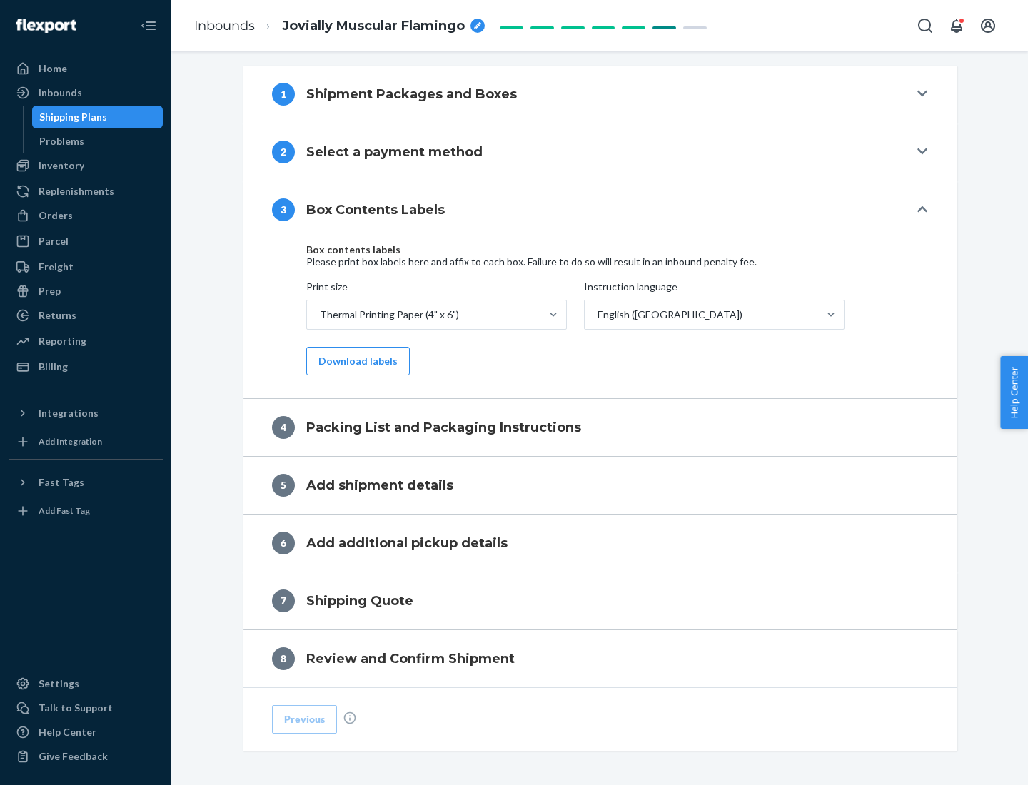
scroll to position [455, 0]
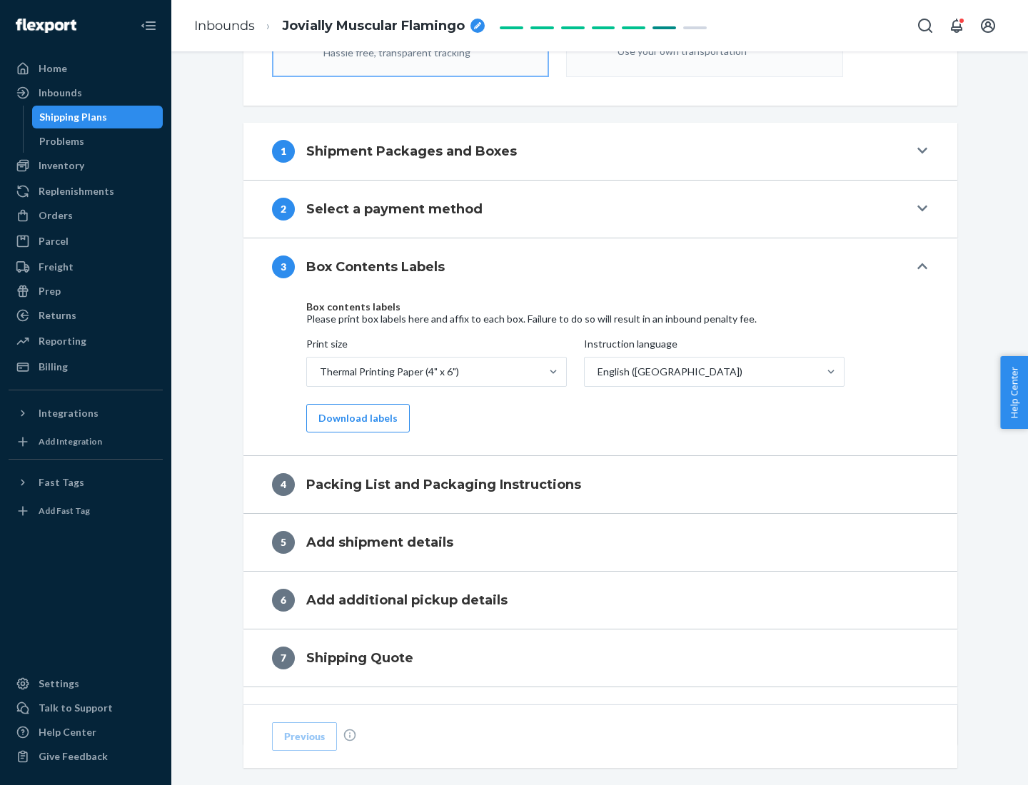
click at [355, 418] on button "Download labels" at bounding box center [358, 418] width 104 height 29
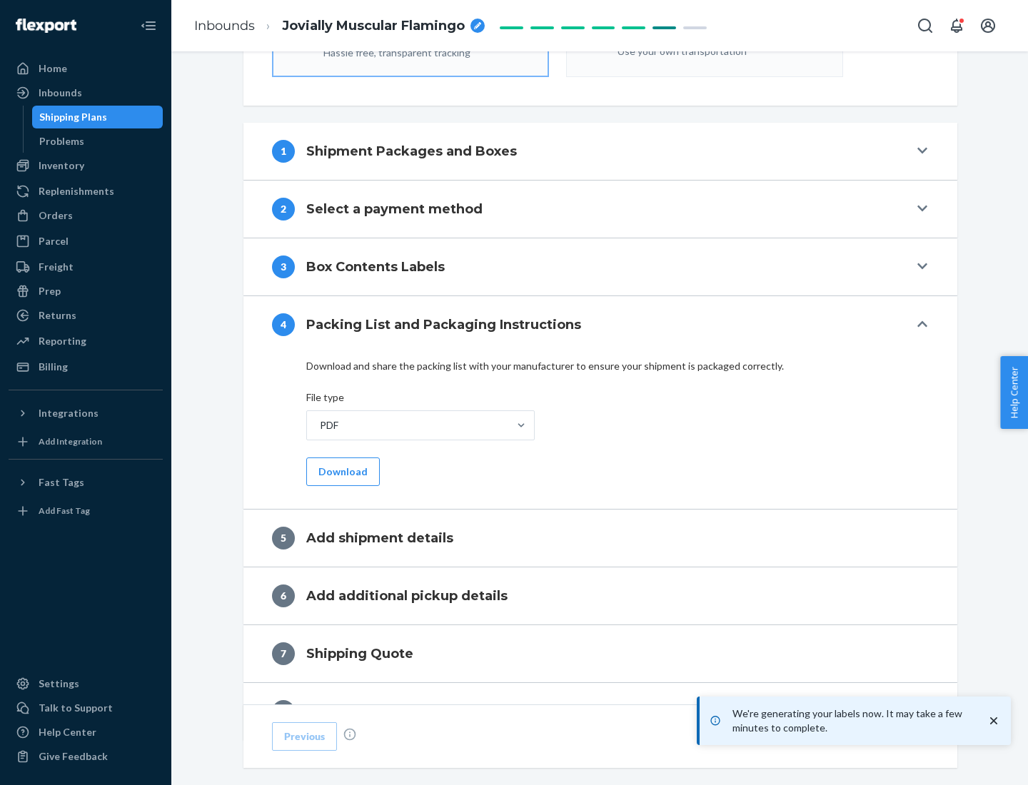
scroll to position [508, 0]
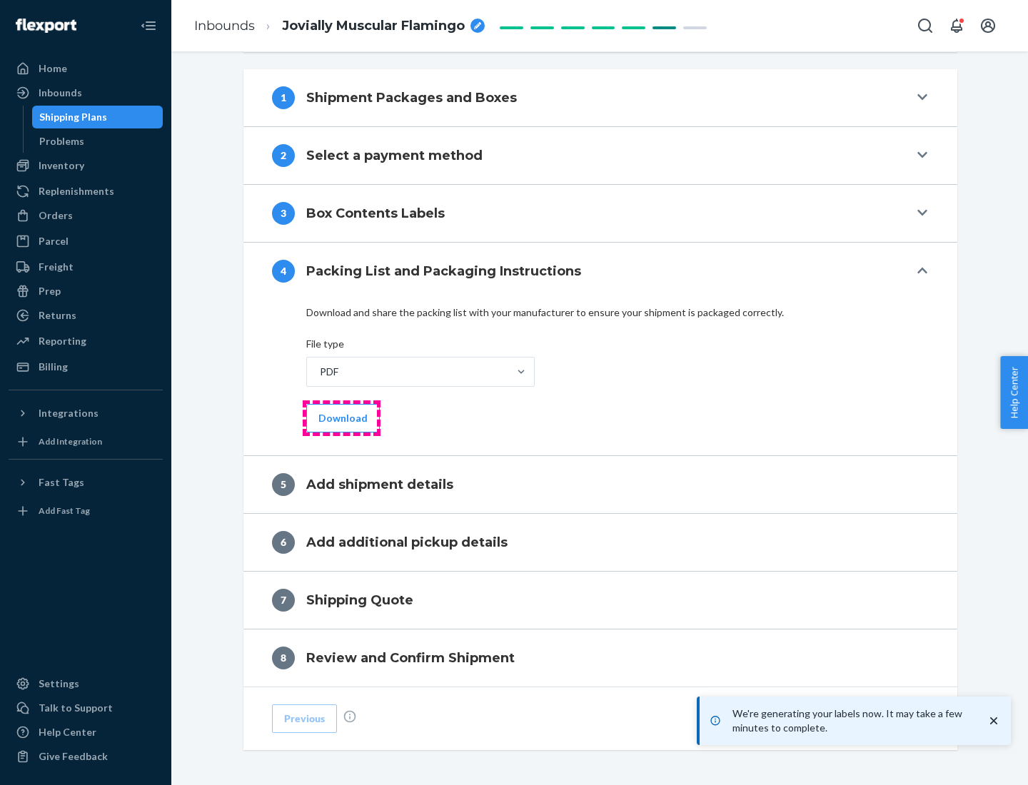
click at [341, 418] on button "Download" at bounding box center [343, 418] width 74 height 29
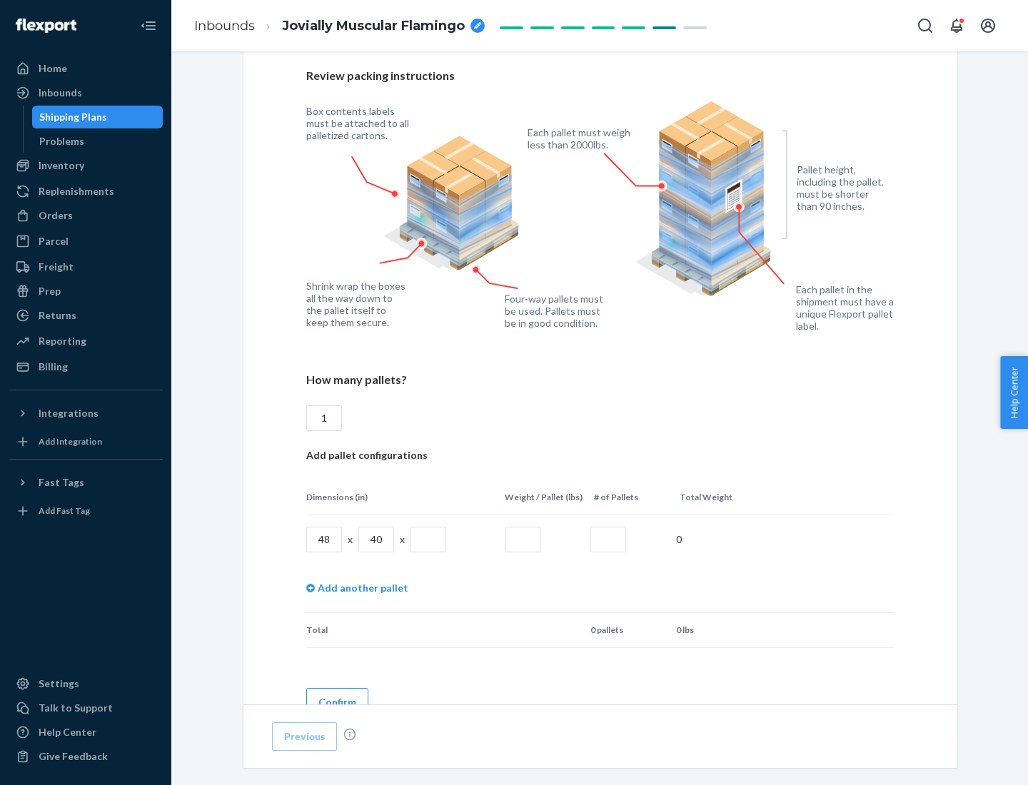
scroll to position [1038, 0]
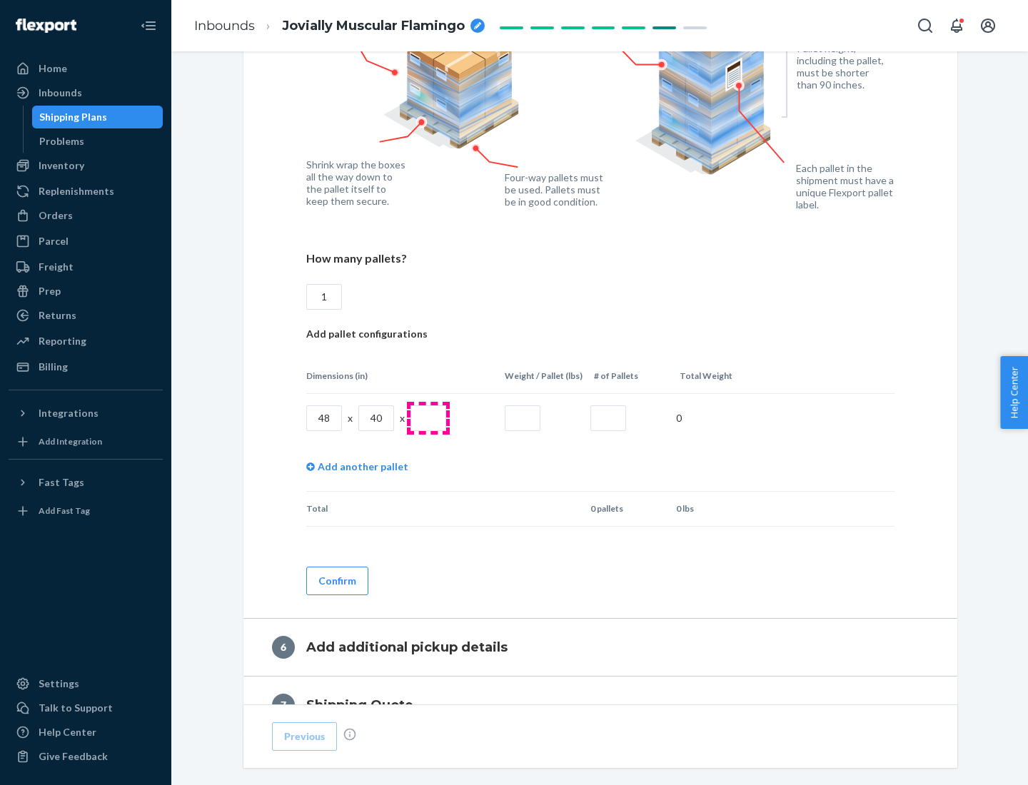
type input "1"
type input "40"
type input "200"
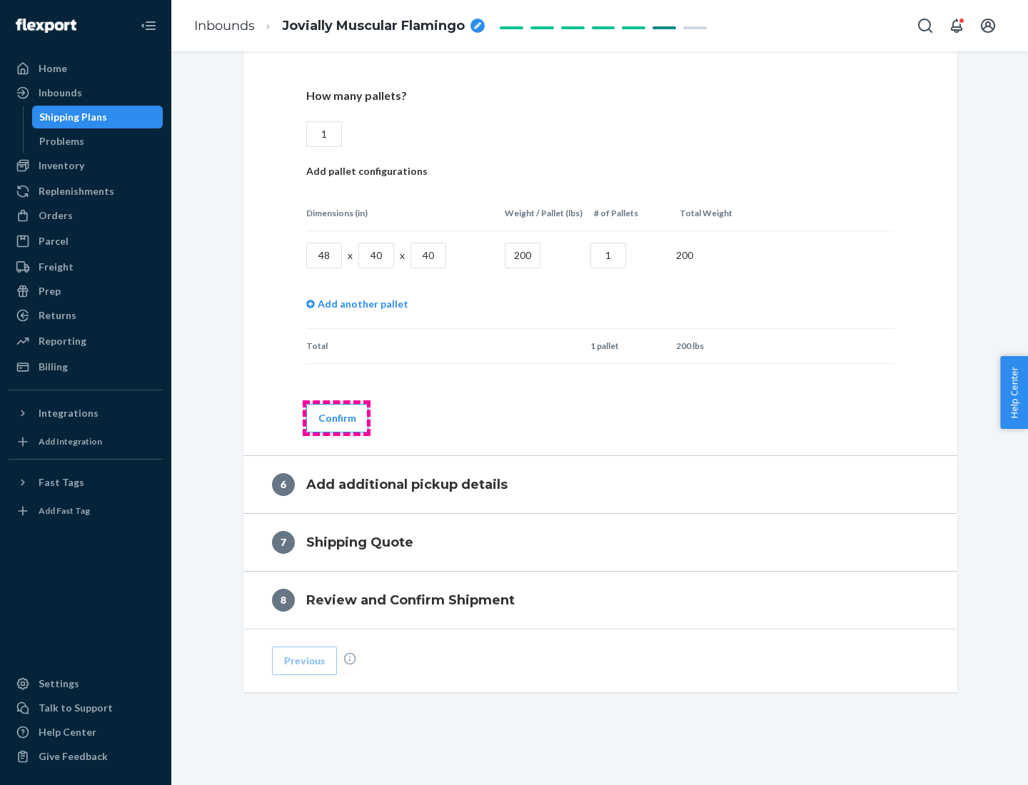
type input "1"
click at [336, 418] on button "Confirm" at bounding box center [337, 418] width 62 height 29
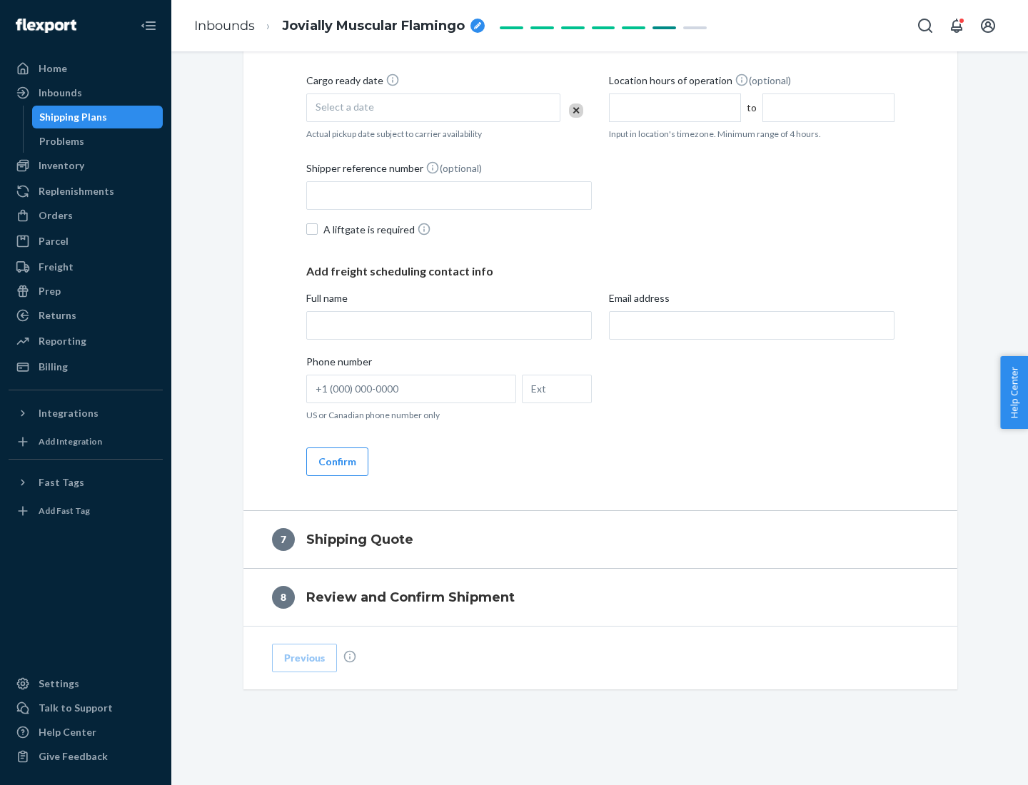
scroll to position [546, 0]
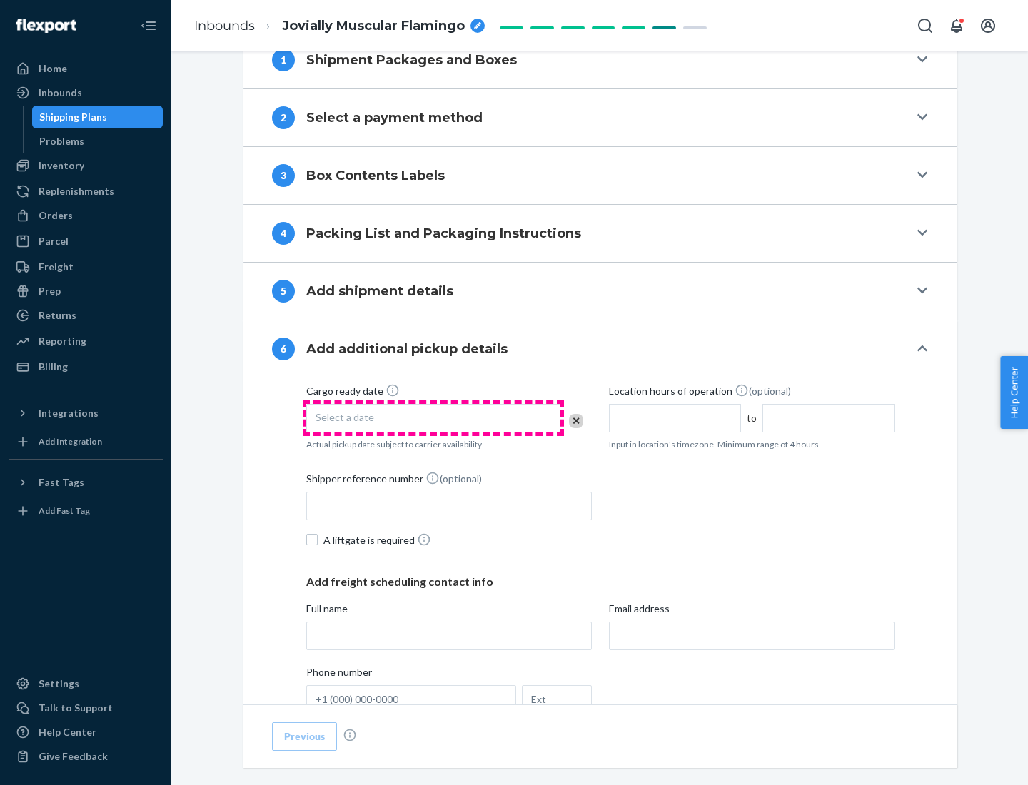
click at [433, 418] on div "Select a date" at bounding box center [433, 418] width 254 height 29
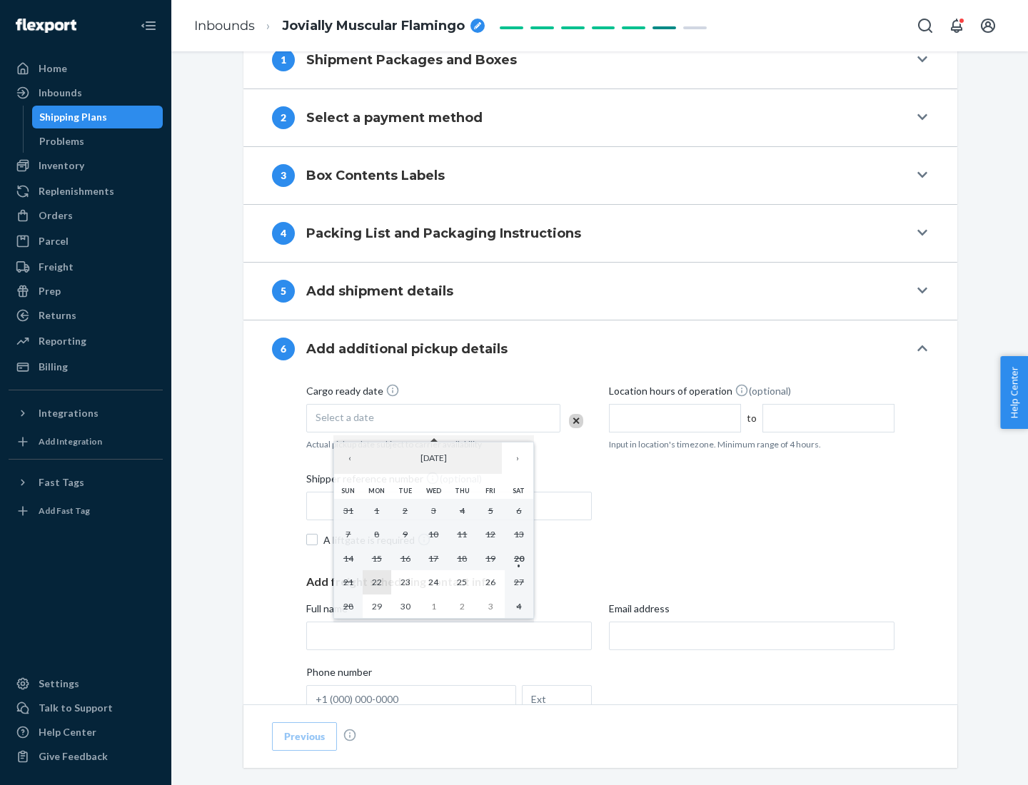
click at [376, 582] on abbr "22" at bounding box center [377, 582] width 10 height 11
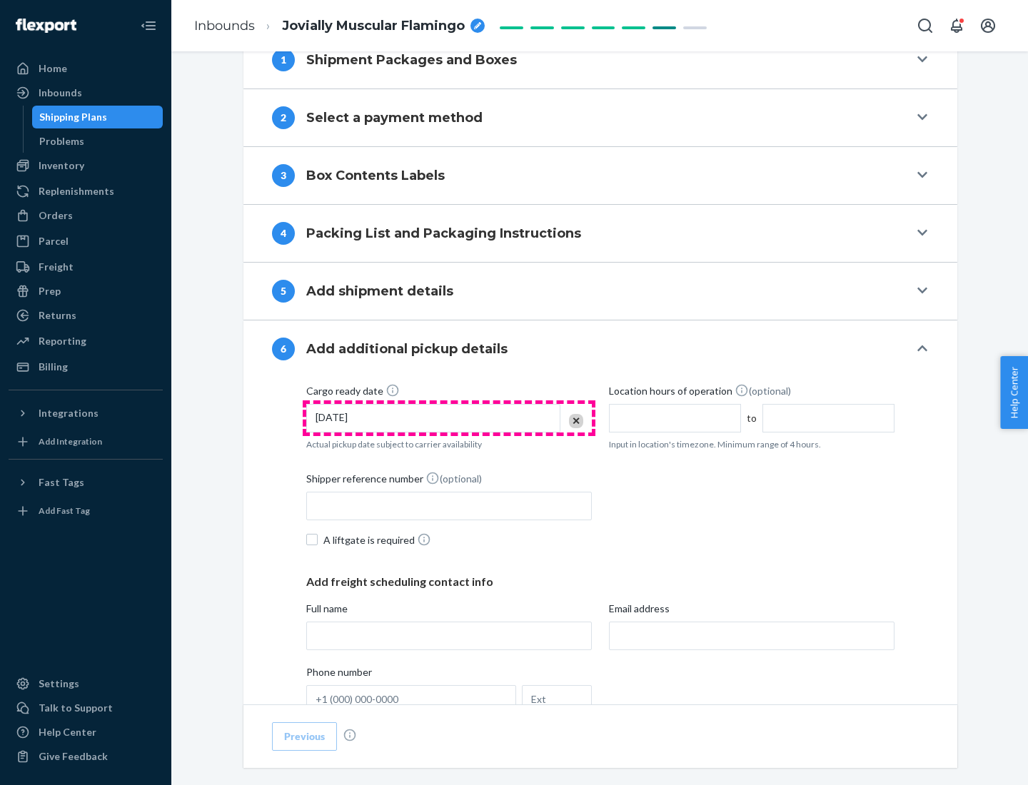
scroll to position [764, 0]
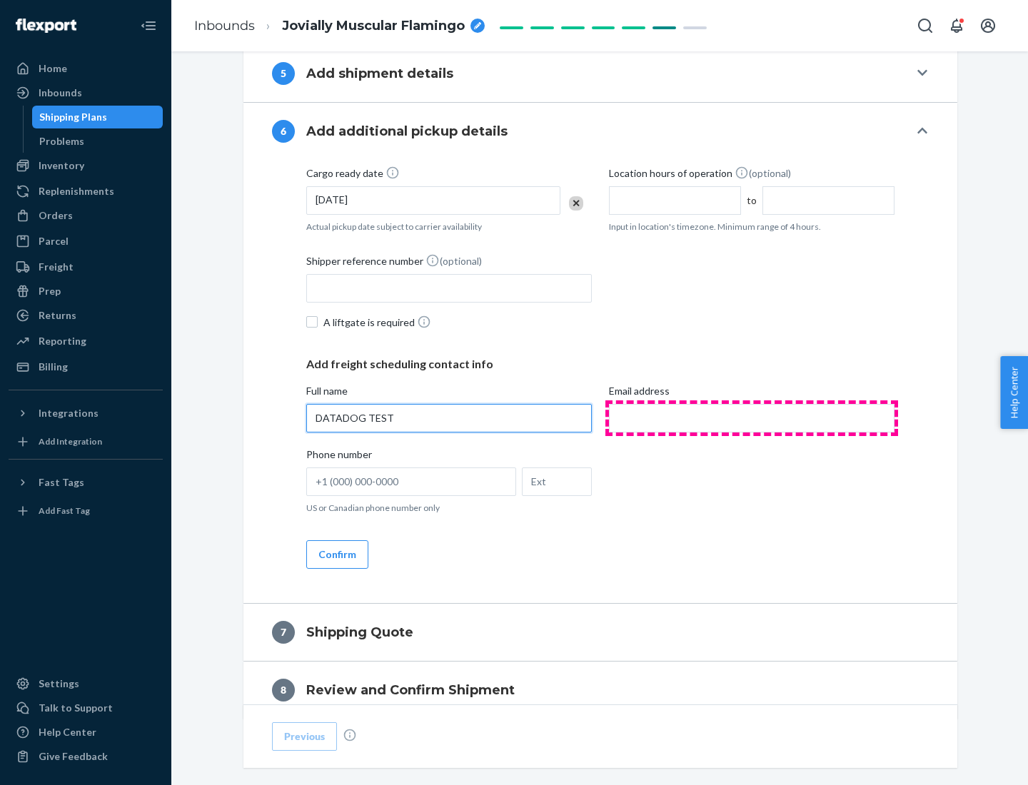
type input "DATADOG TEST"
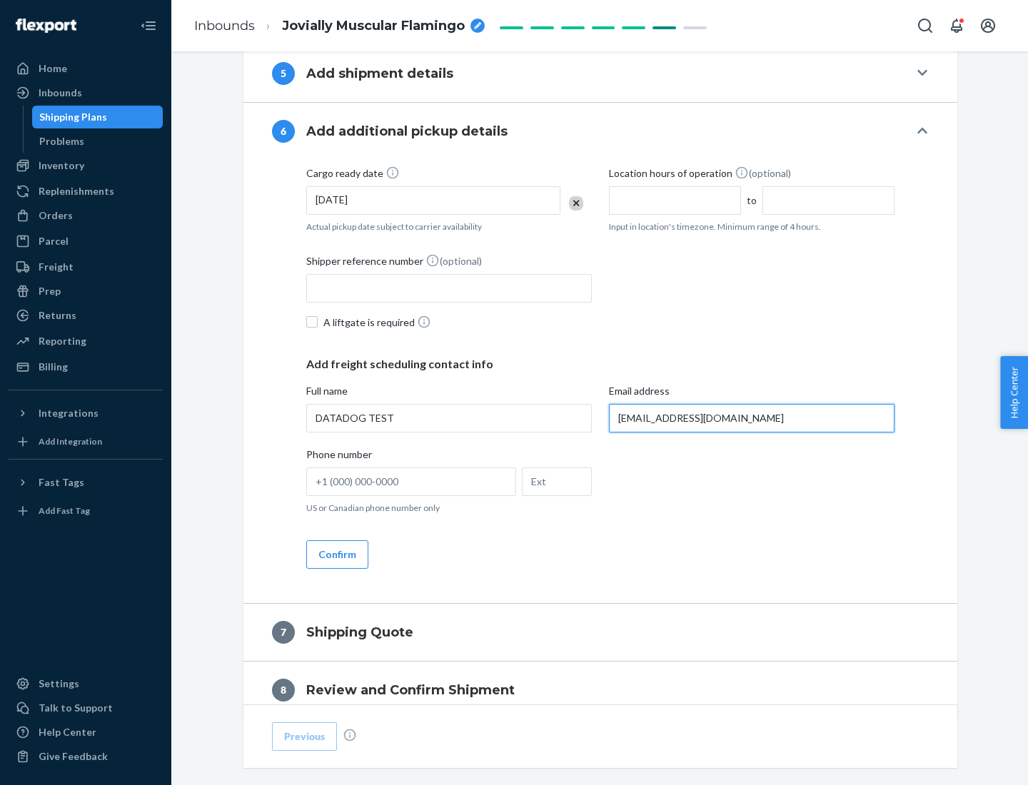
scroll to position [828, 0]
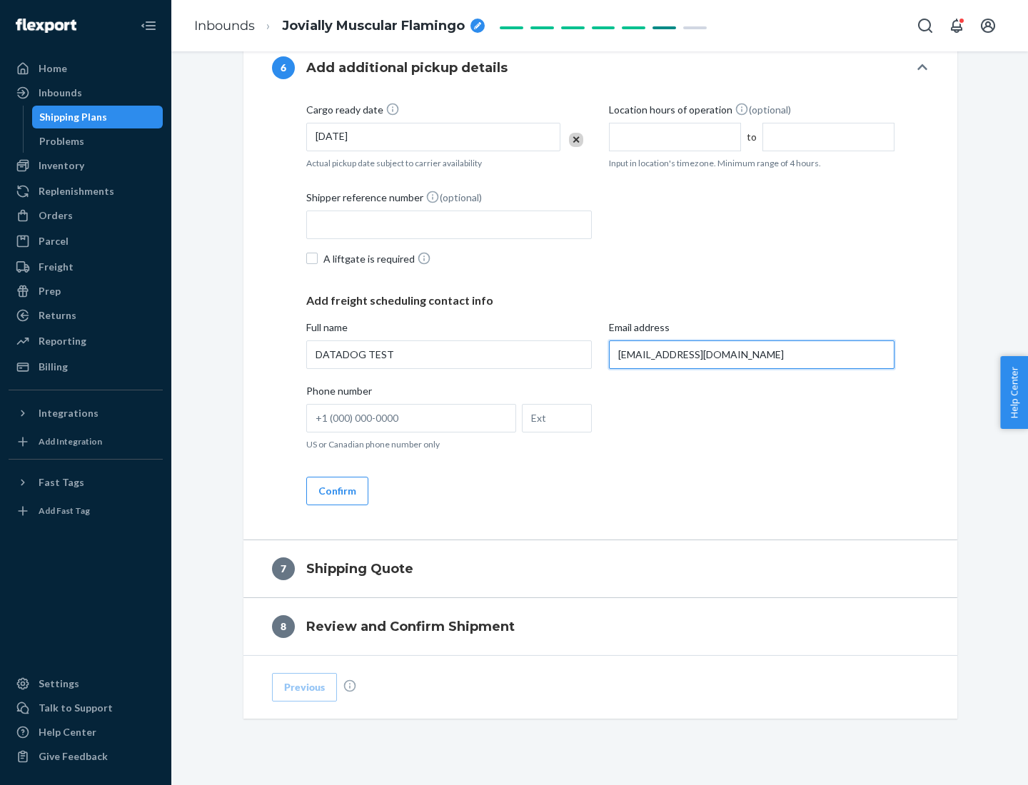
type input "[EMAIL_ADDRESS][DOMAIN_NAME]"
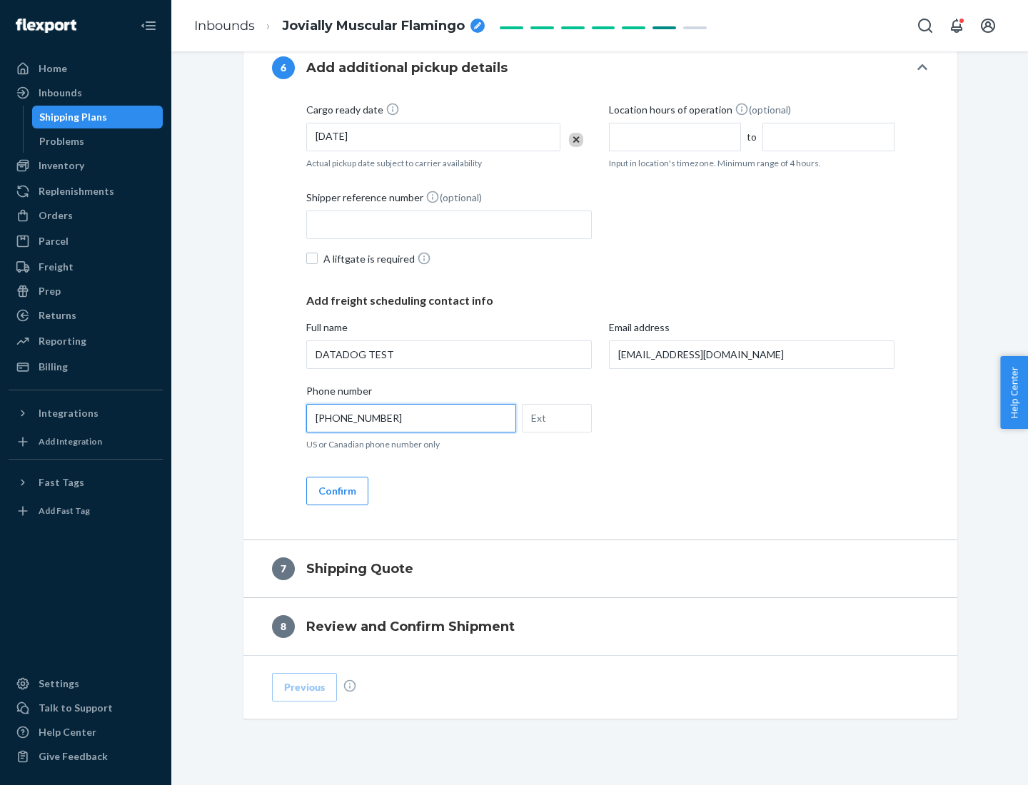
scroll to position [857, 0]
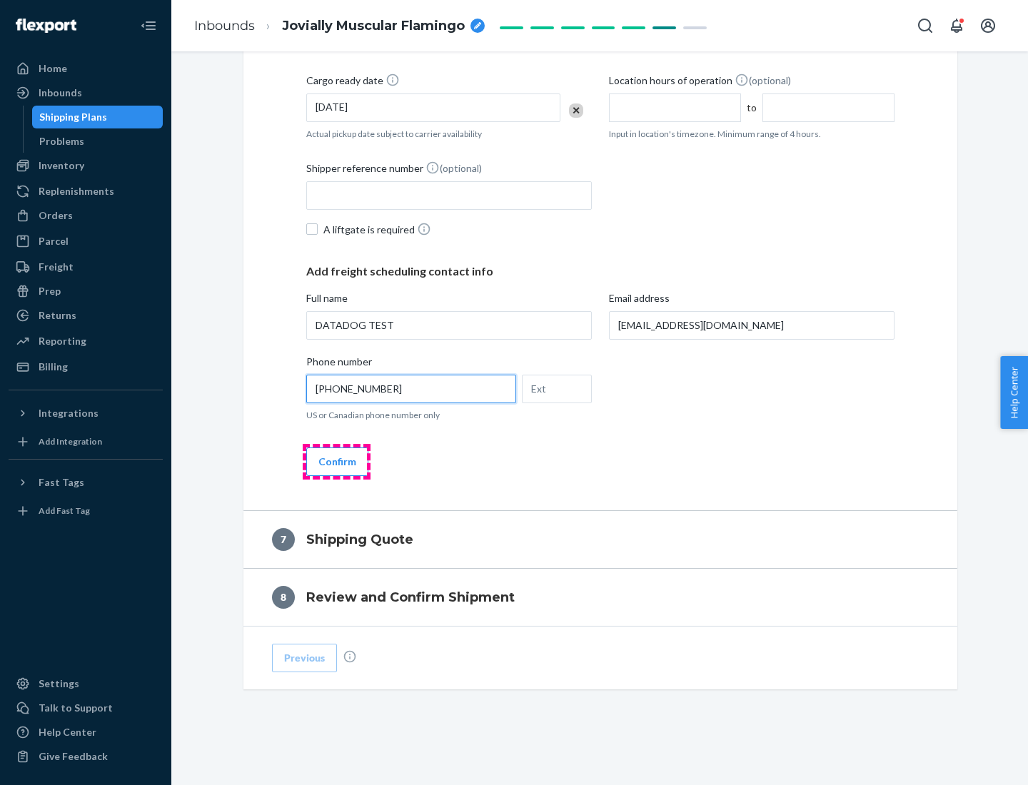
type input "[PHONE_NUMBER]"
click at [336, 461] on button "Confirm" at bounding box center [337, 462] width 62 height 29
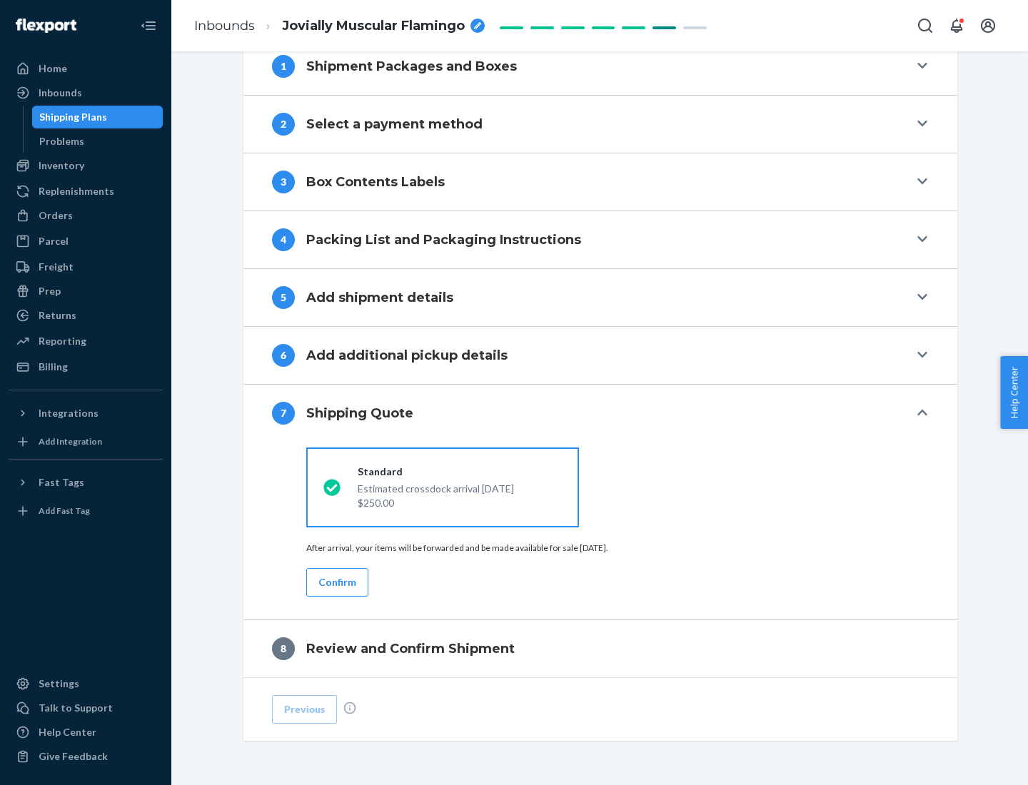
scroll to position [591, 0]
